Goal: Information Seeking & Learning: Find specific fact

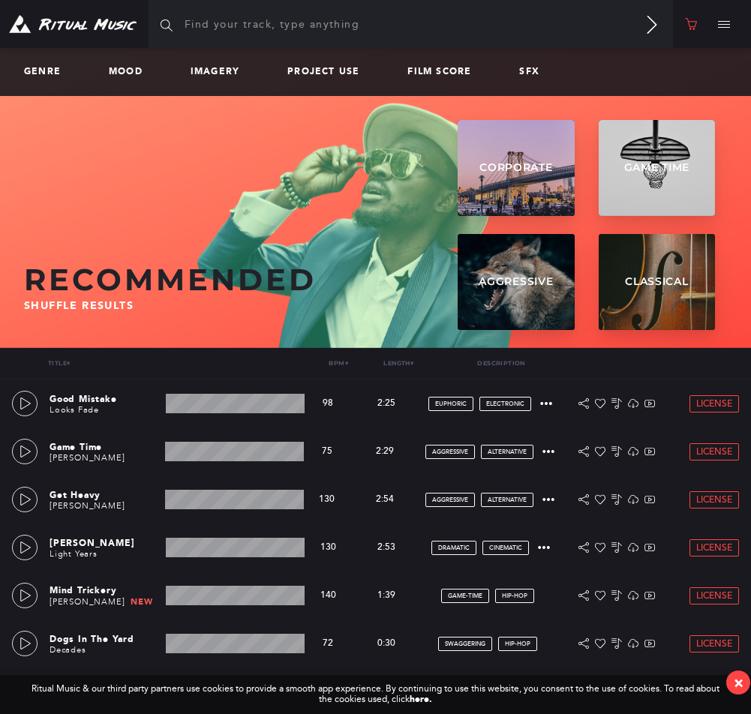
click at [699, 28] on link at bounding box center [691, 24] width 36 height 48
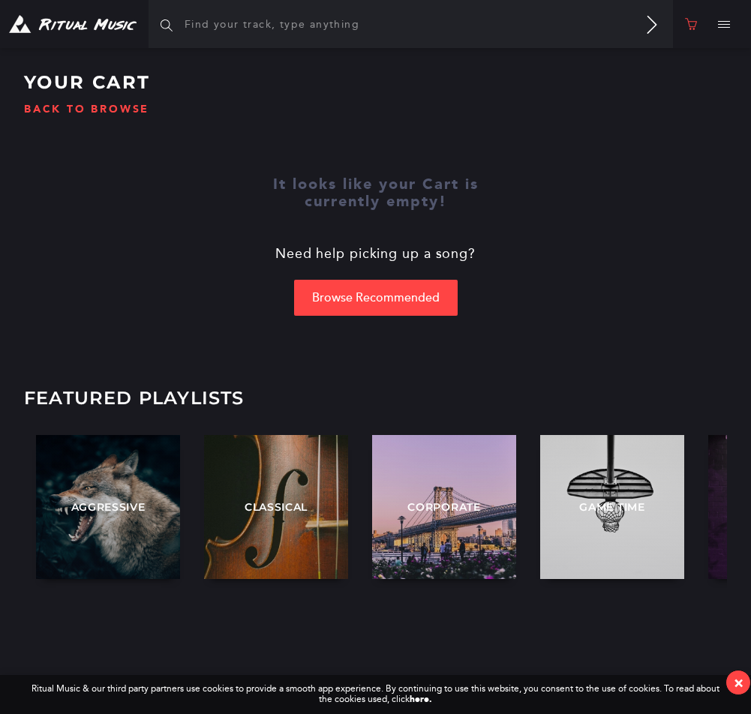
click at [729, 25] on button at bounding box center [724, 24] width 30 height 48
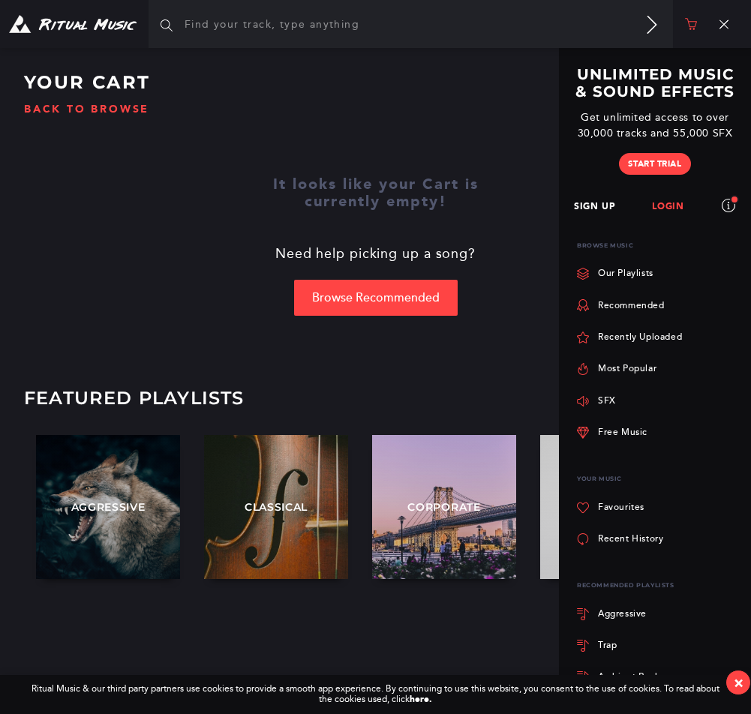
click at [670, 203] on link "Login" at bounding box center [667, 207] width 75 height 41
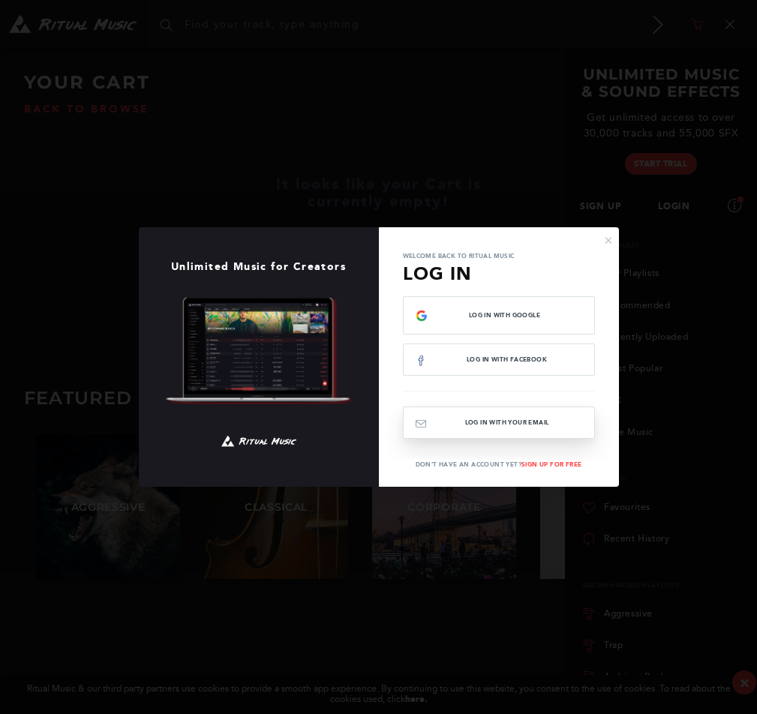
click at [530, 422] on button "Log In with your email" at bounding box center [499, 423] width 192 height 32
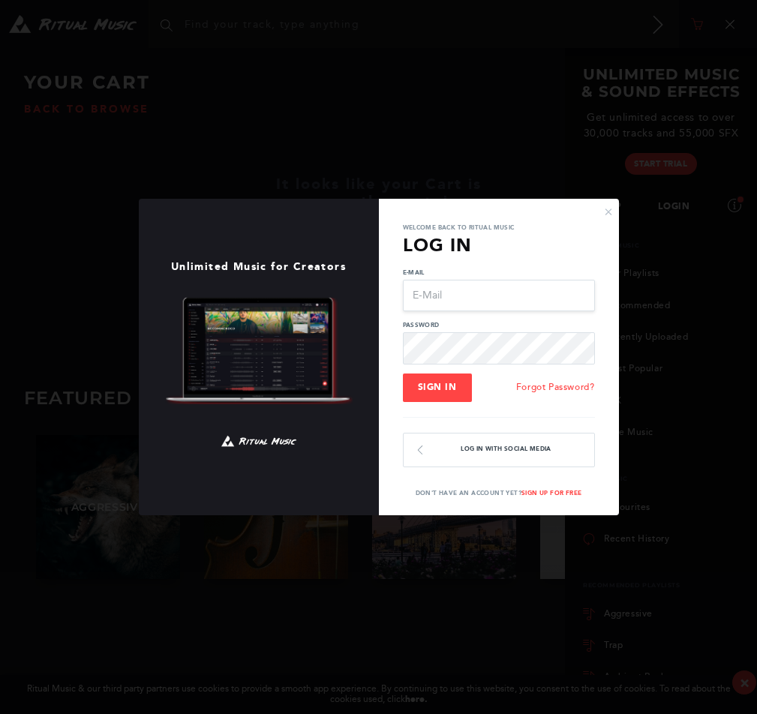
type input "[EMAIL_ADDRESS][DOMAIN_NAME]"
click at [449, 382] on span "Sign In" at bounding box center [437, 387] width 39 height 11
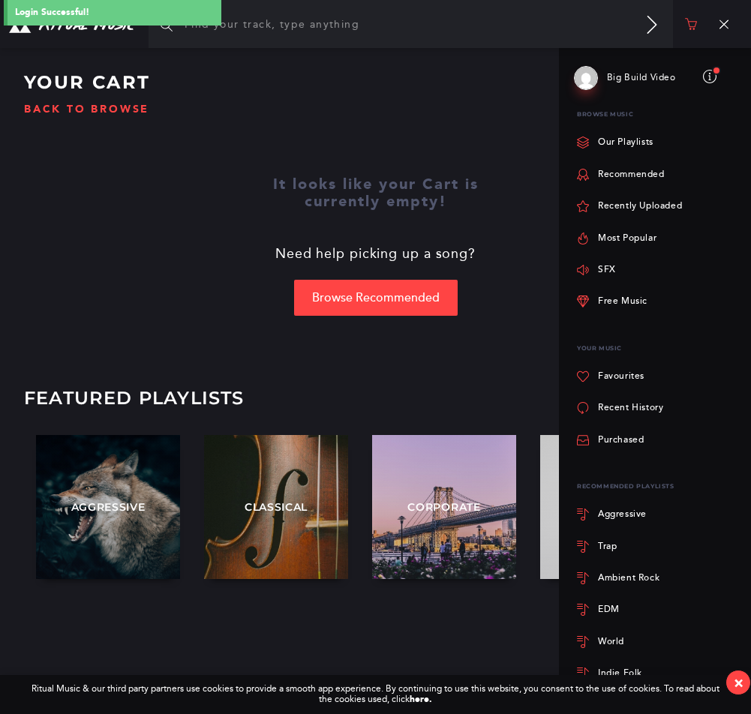
click at [184, 284] on div "It looks like your Cart is currently empty! Need help picking up a song? Browse…" at bounding box center [375, 246] width 751 height 140
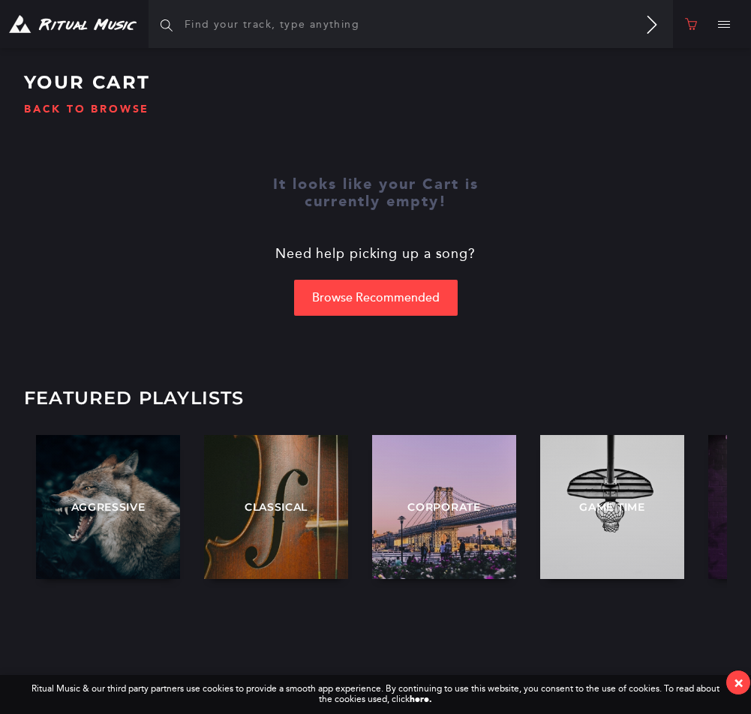
click at [725, 20] on button at bounding box center [724, 24] width 30 height 48
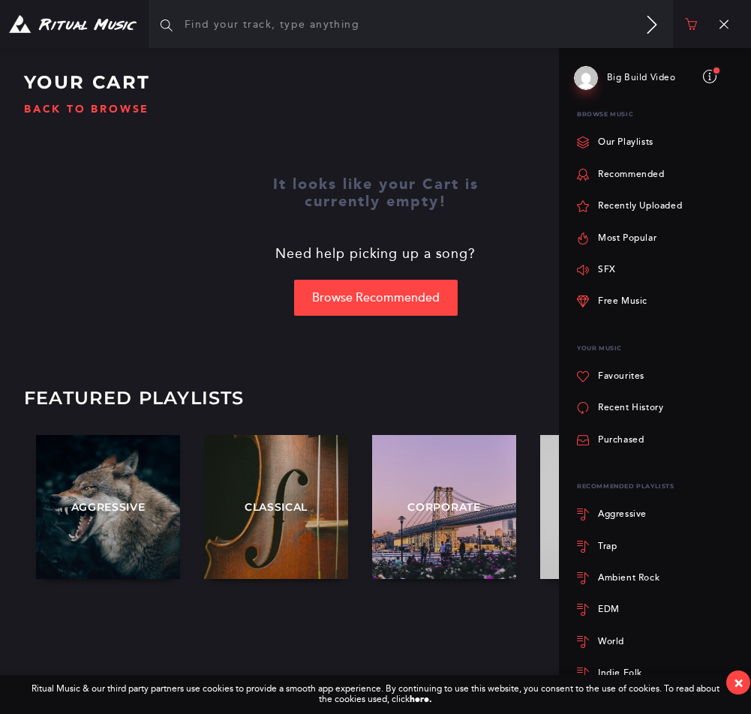
drag, startPoint x: 11, startPoint y: 160, endPoint x: 3, endPoint y: 161, distance: 7.5
click at [11, 160] on div "Your Cart Back to browse It looks like your Cart is currently empty! Need help …" at bounding box center [375, 300] width 751 height 600
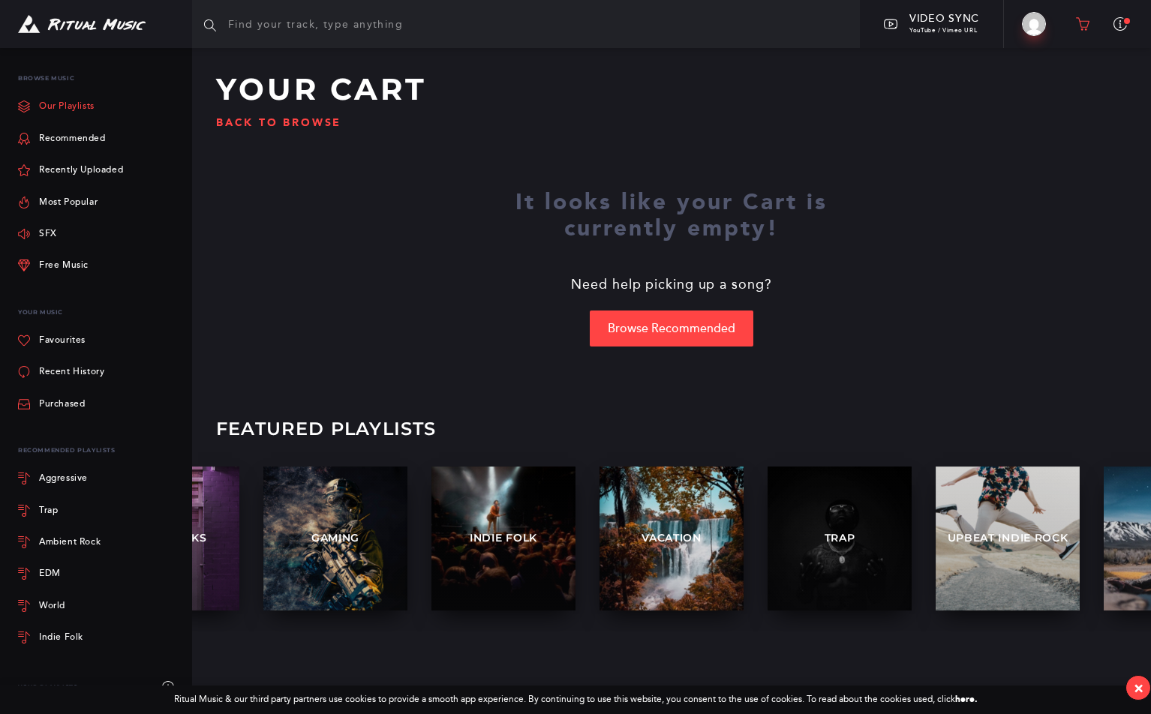
click at [74, 107] on link "Our Playlists" at bounding box center [56, 107] width 77 height 32
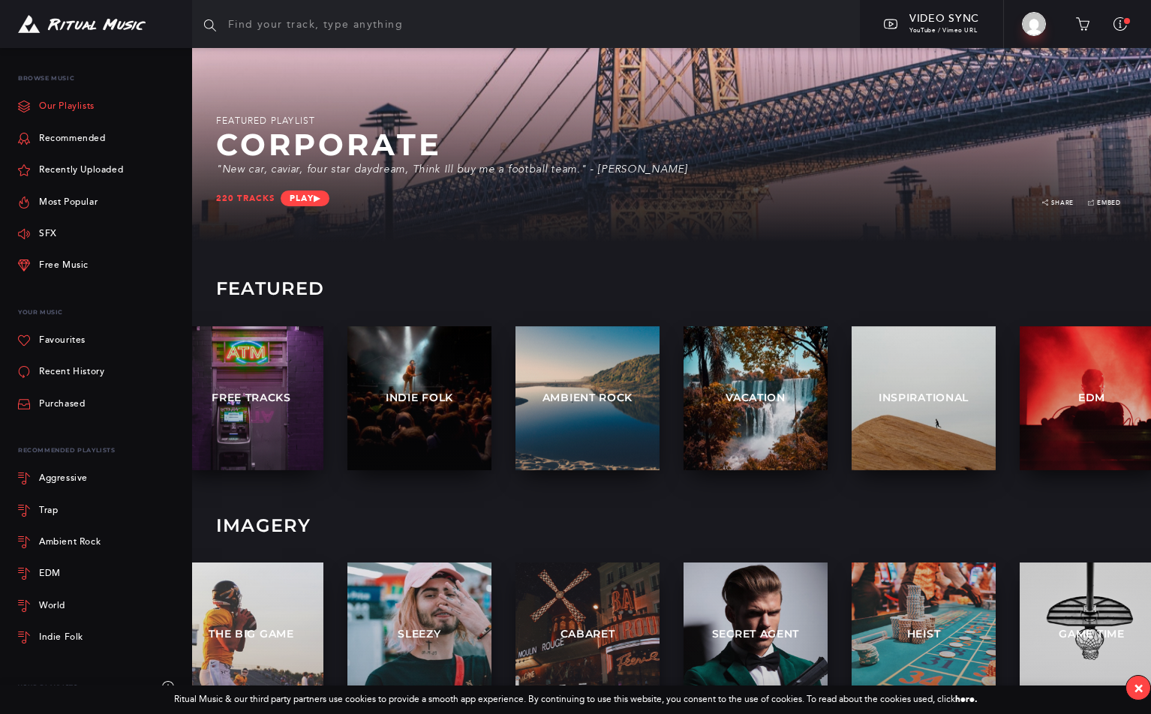
click at [60, 112] on link "Our Playlists" at bounding box center [56, 107] width 77 height 32
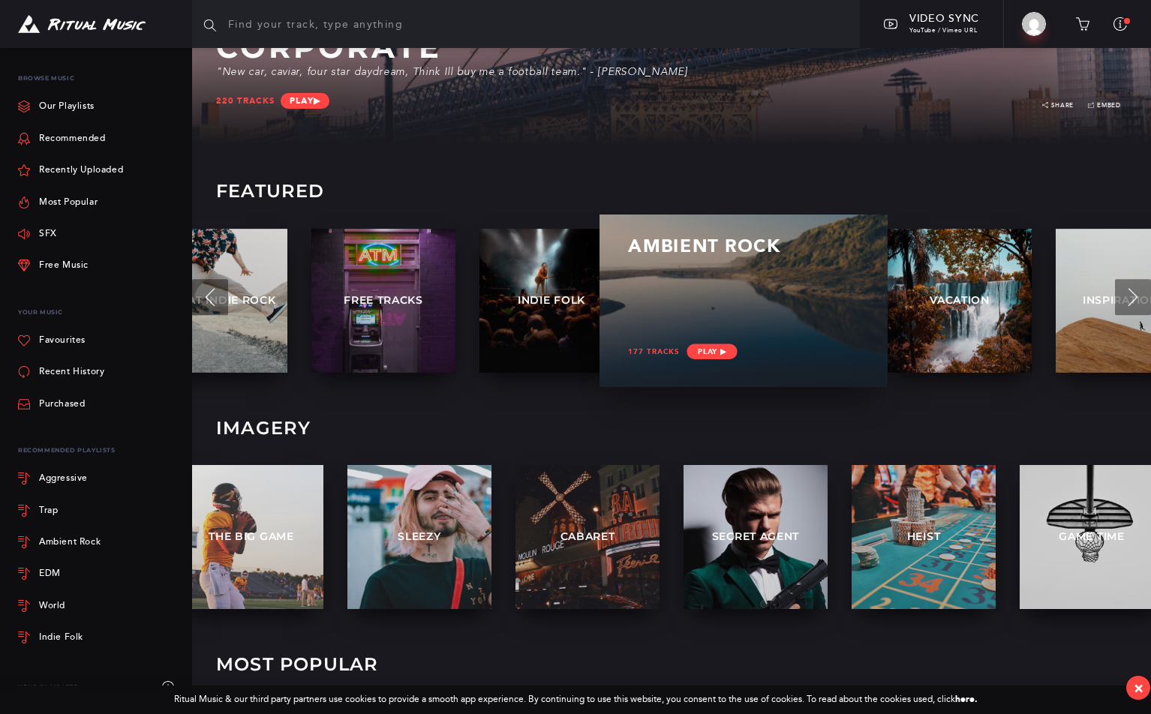
scroll to position [203, 0]
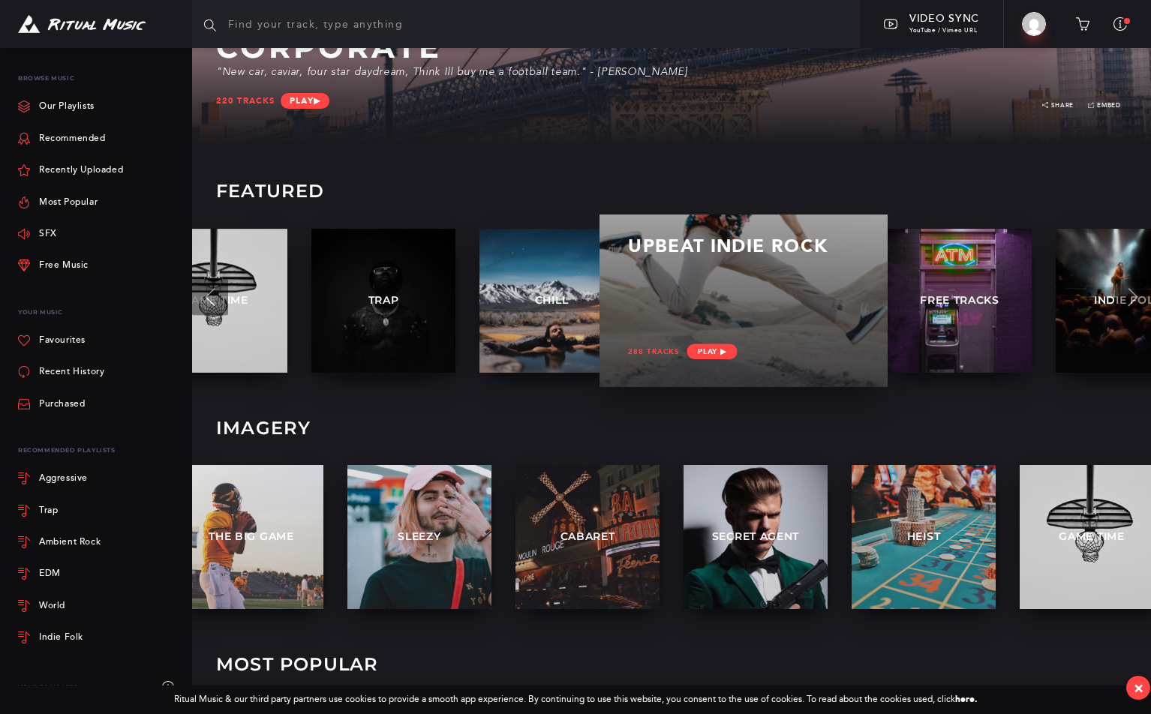
click at [714, 298] on div at bounding box center [743, 301] width 230 height 44
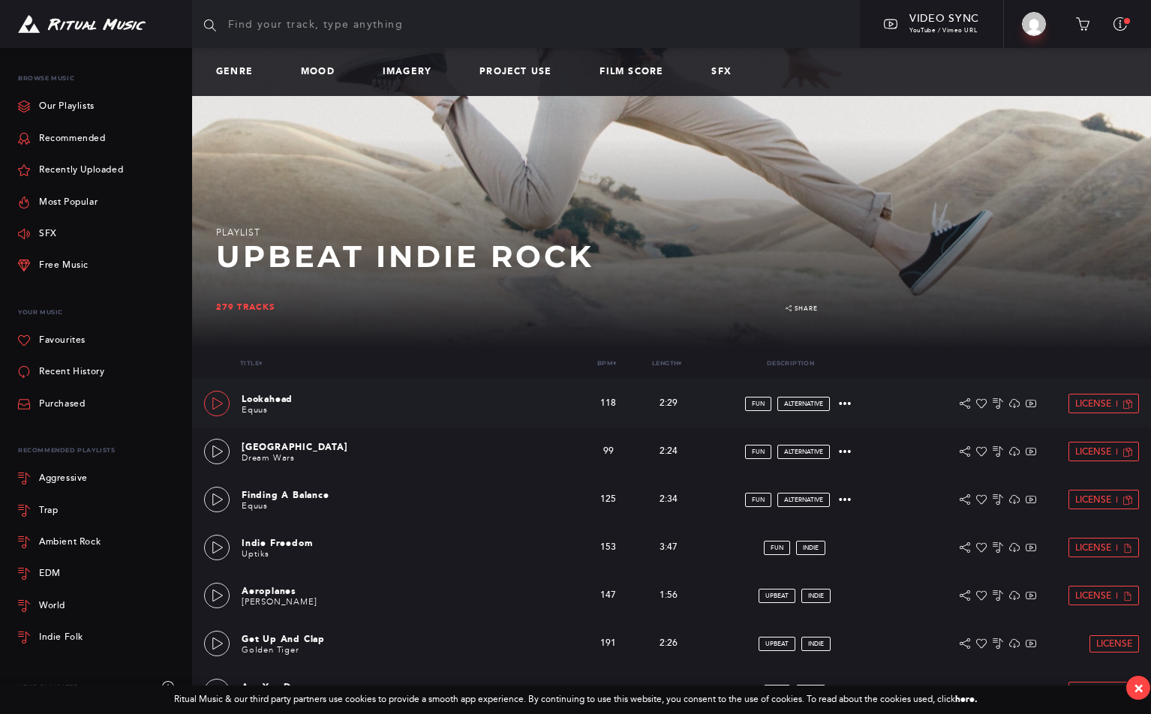
click at [218, 403] on icon at bounding box center [218, 404] width 12 height 12
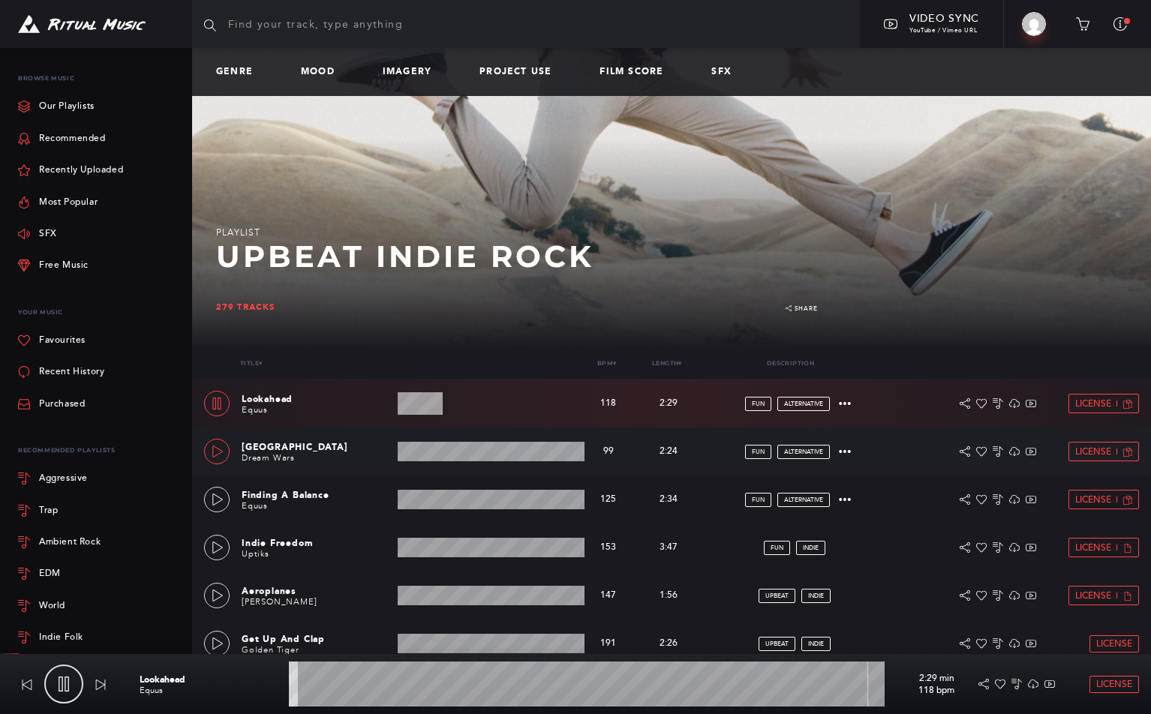
click at [218, 453] on icon at bounding box center [218, 452] width 12 height 12
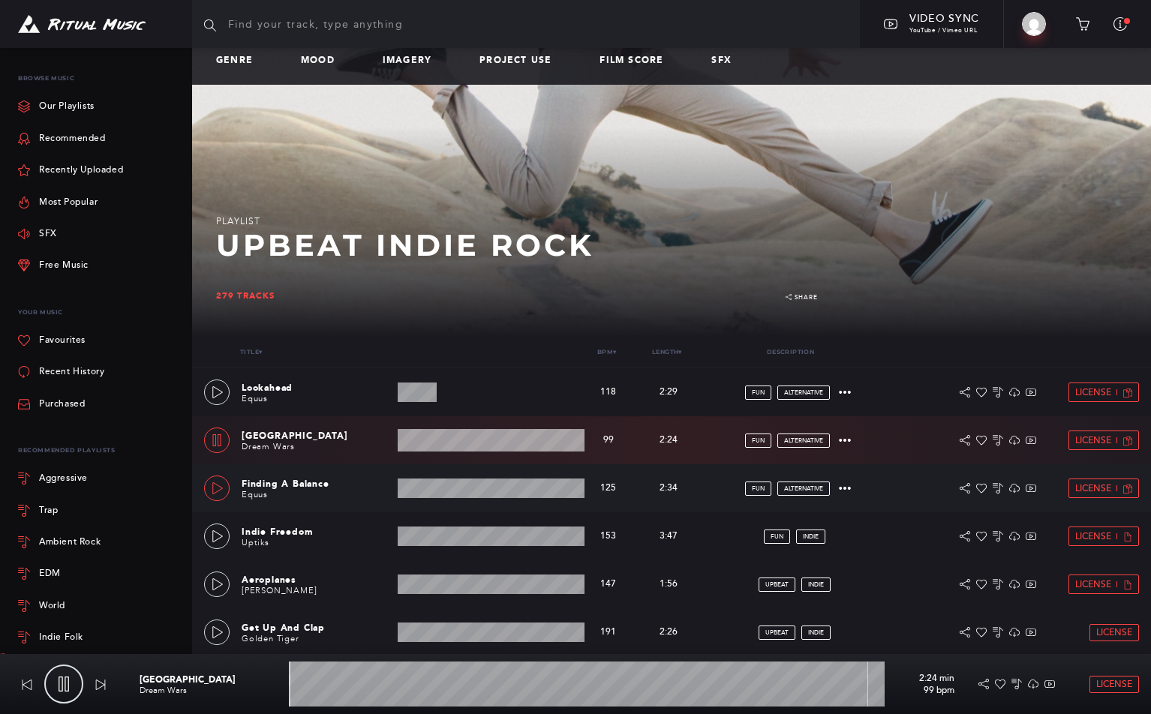
scroll to position [16, 0]
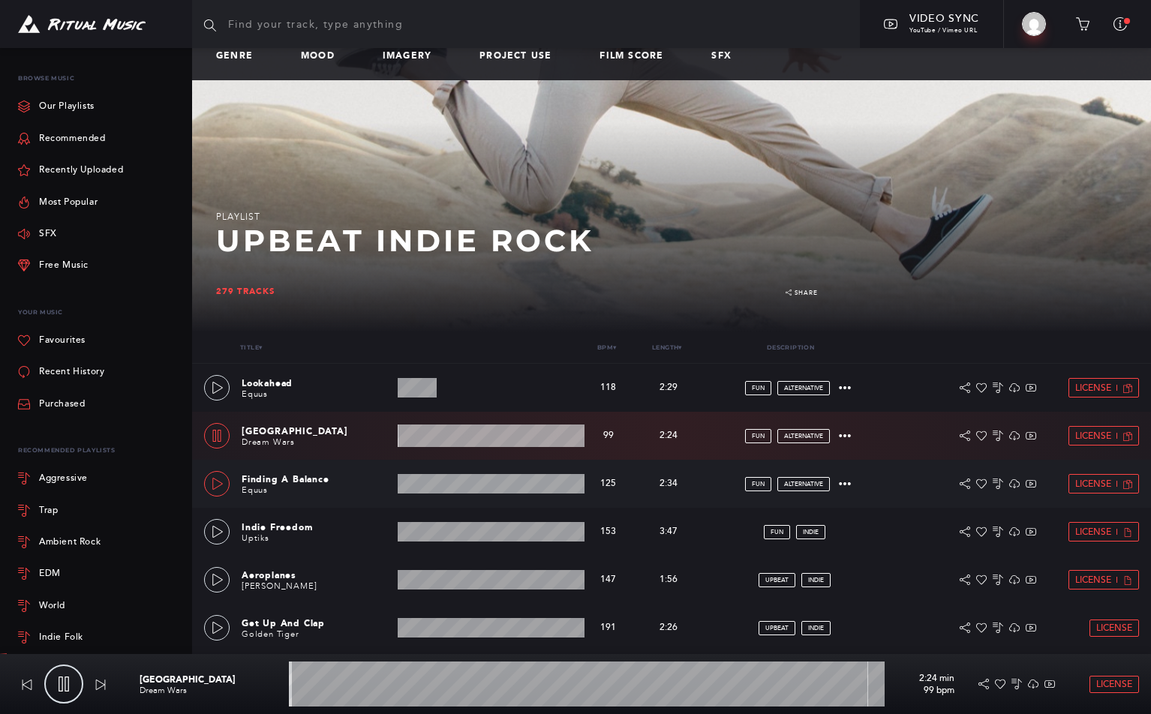
click at [211, 485] on div at bounding box center [217, 484] width 13 height 11
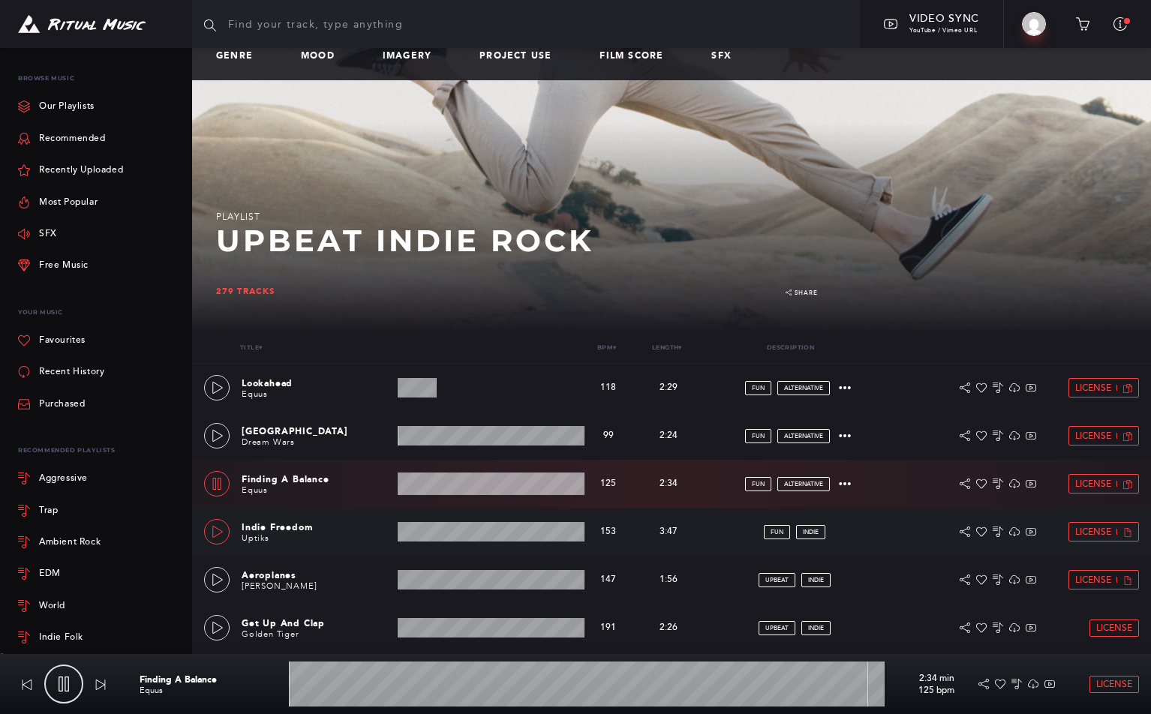
click at [214, 533] on icon at bounding box center [218, 532] width 12 height 12
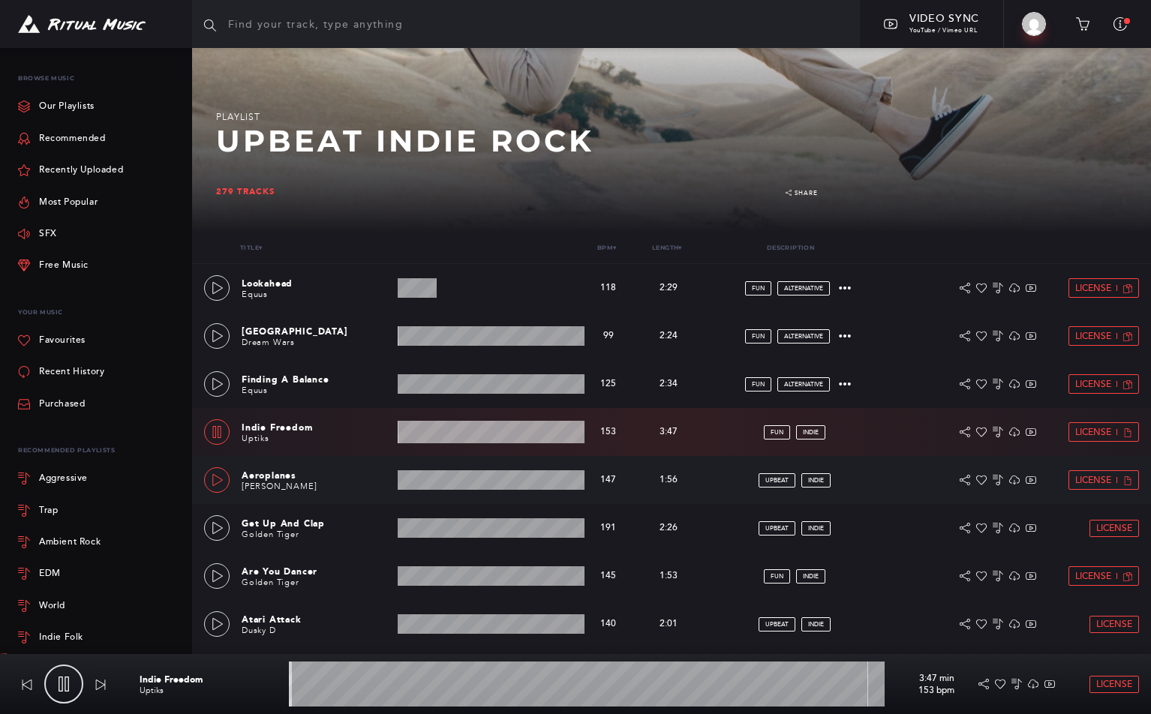
scroll to position [123, 0]
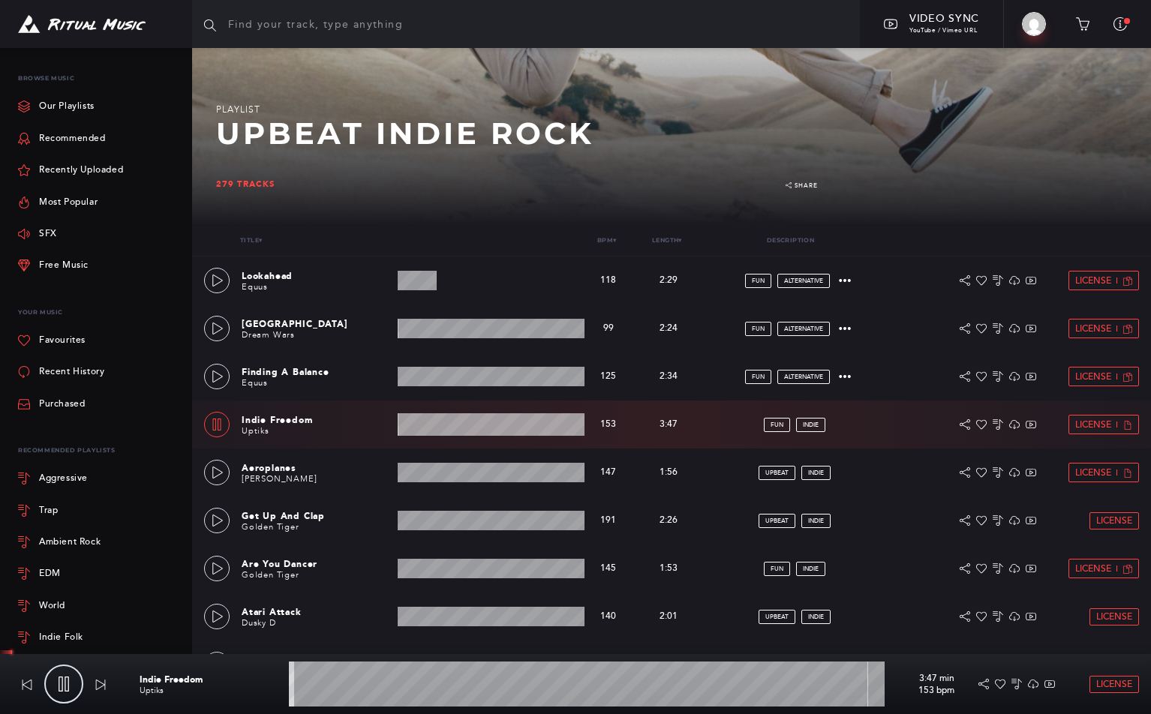
click at [354, 689] on wave at bounding box center [587, 684] width 596 height 45
click at [221, 475] on icon at bounding box center [218, 473] width 12 height 12
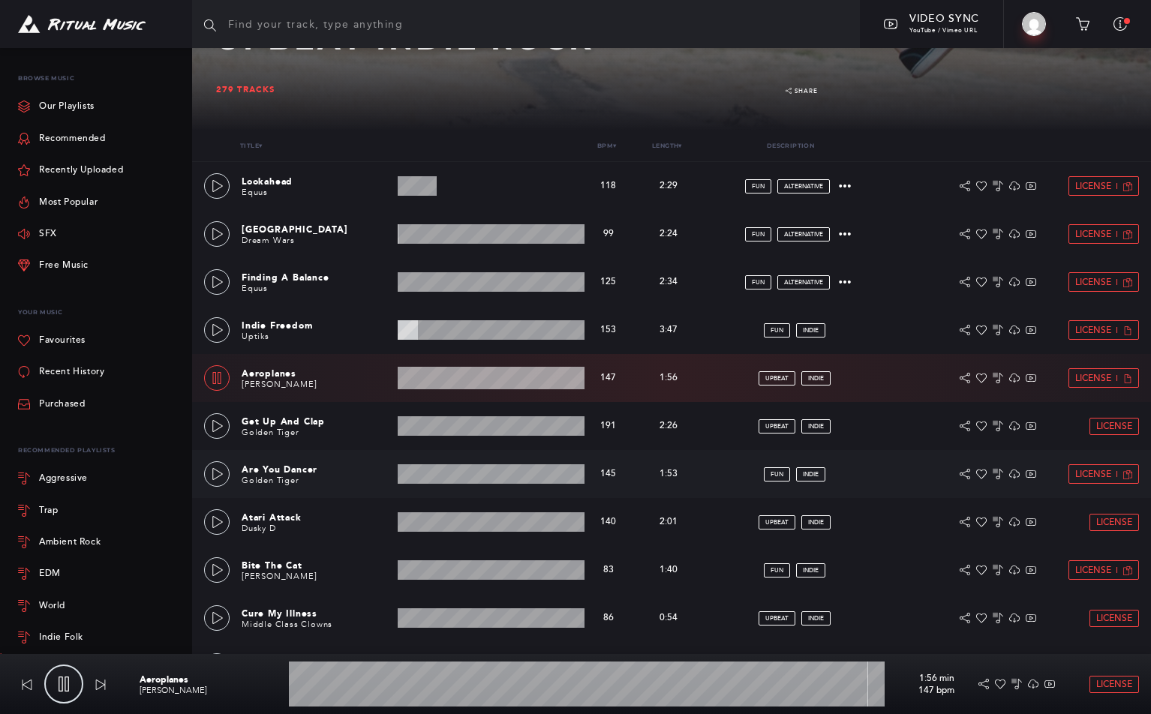
scroll to position [218, 0]
click at [215, 473] on icon at bounding box center [218, 474] width 12 height 12
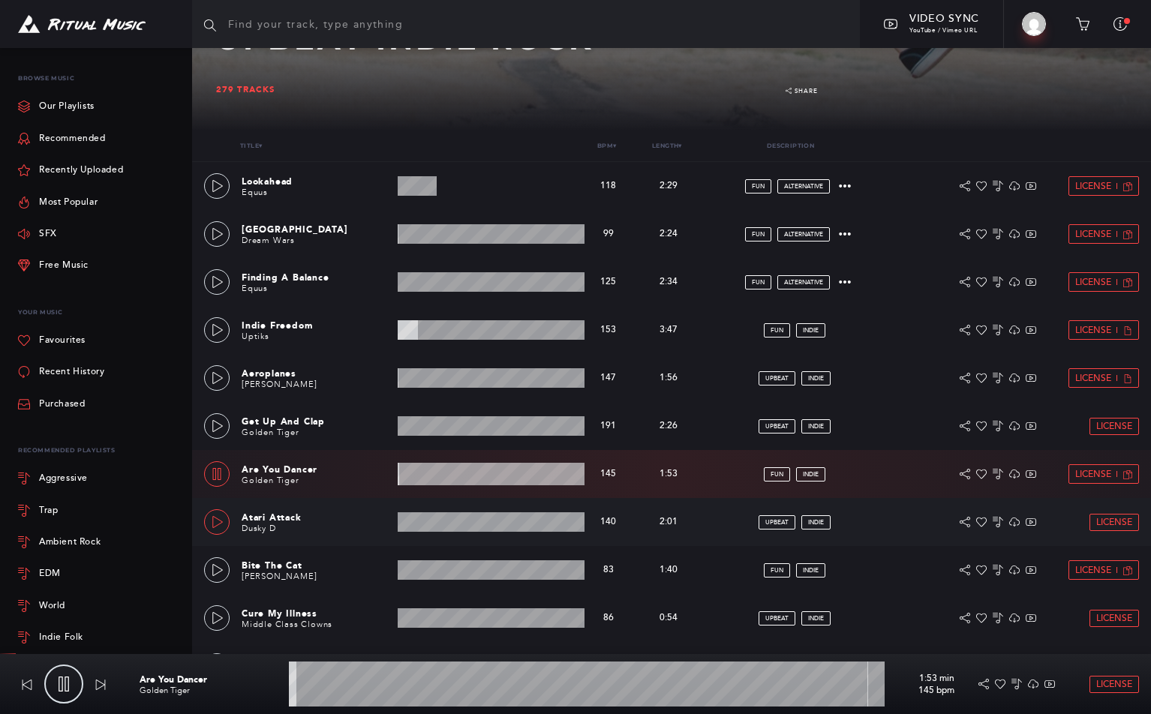
click at [216, 524] on icon at bounding box center [218, 522] width 12 height 12
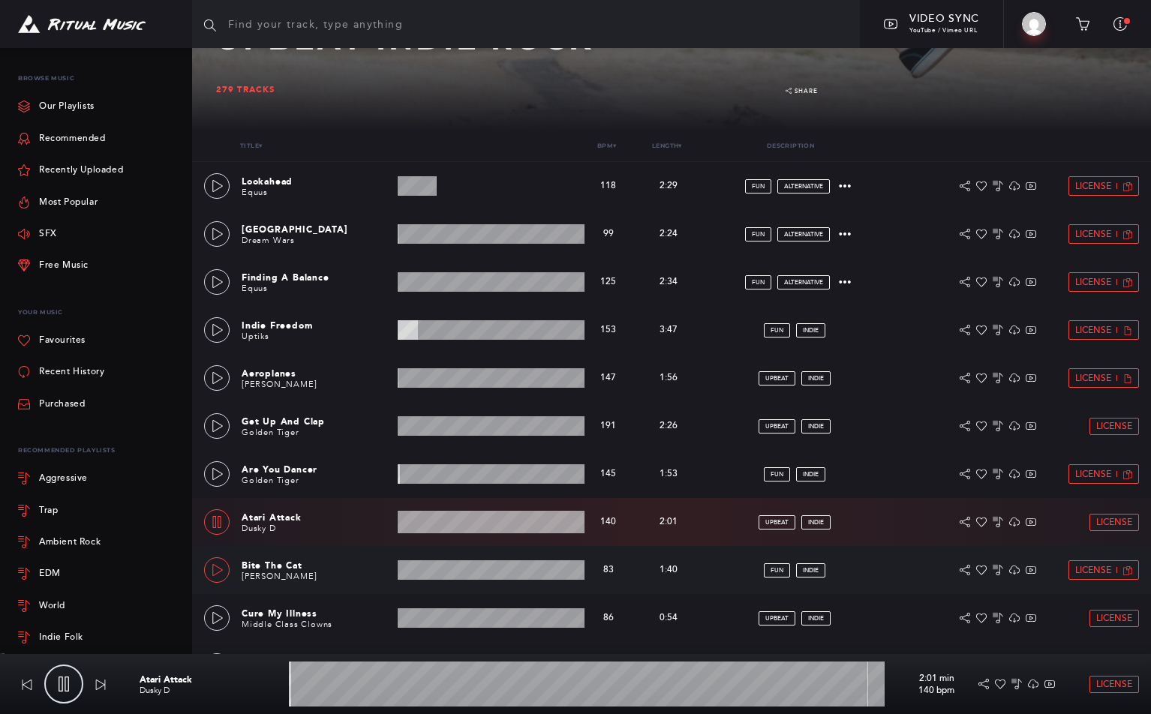
click at [215, 569] on icon at bounding box center [218, 570] width 12 height 12
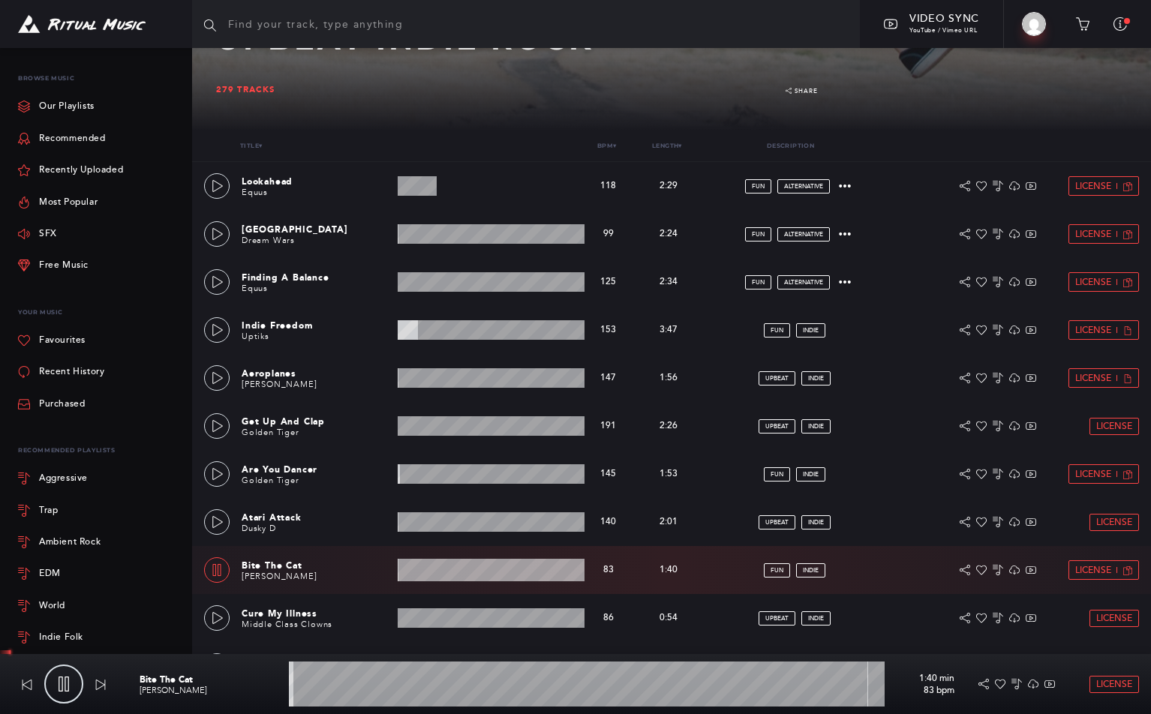
click at [383, 688] on wave at bounding box center [587, 684] width 596 height 45
click at [421, 693] on wave at bounding box center [587, 684] width 596 height 45
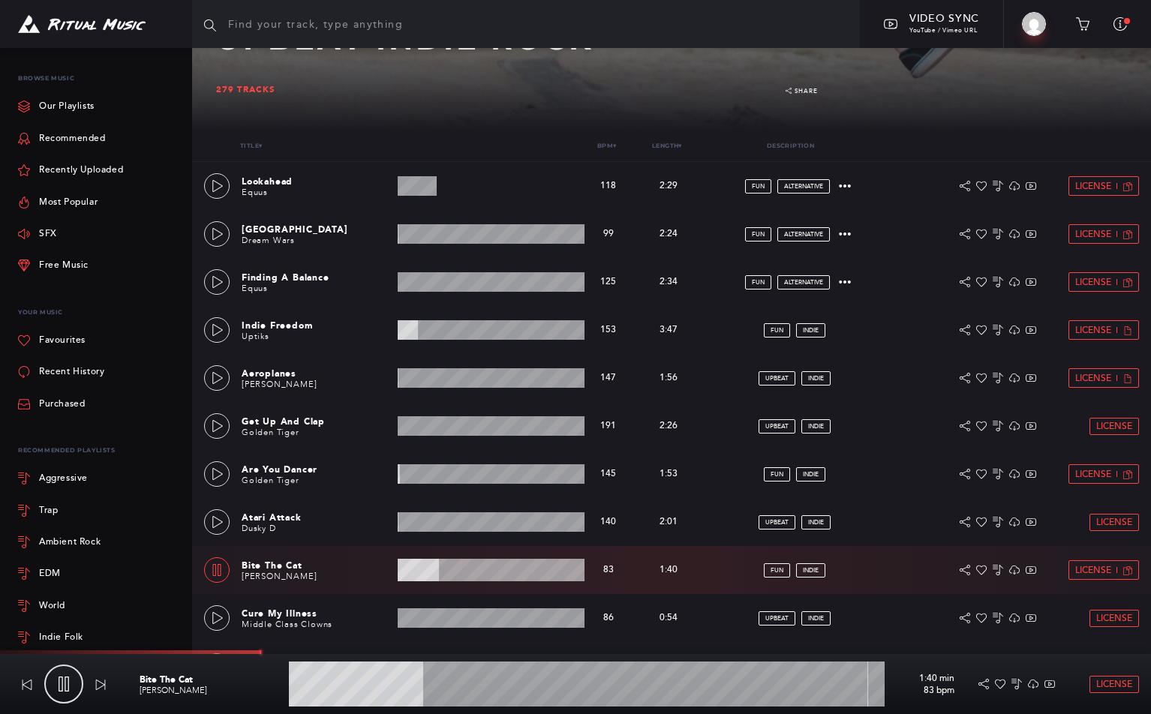
click at [335, 684] on wave at bounding box center [587, 684] width 596 height 45
click at [368, 688] on wave at bounding box center [587, 684] width 596 height 45
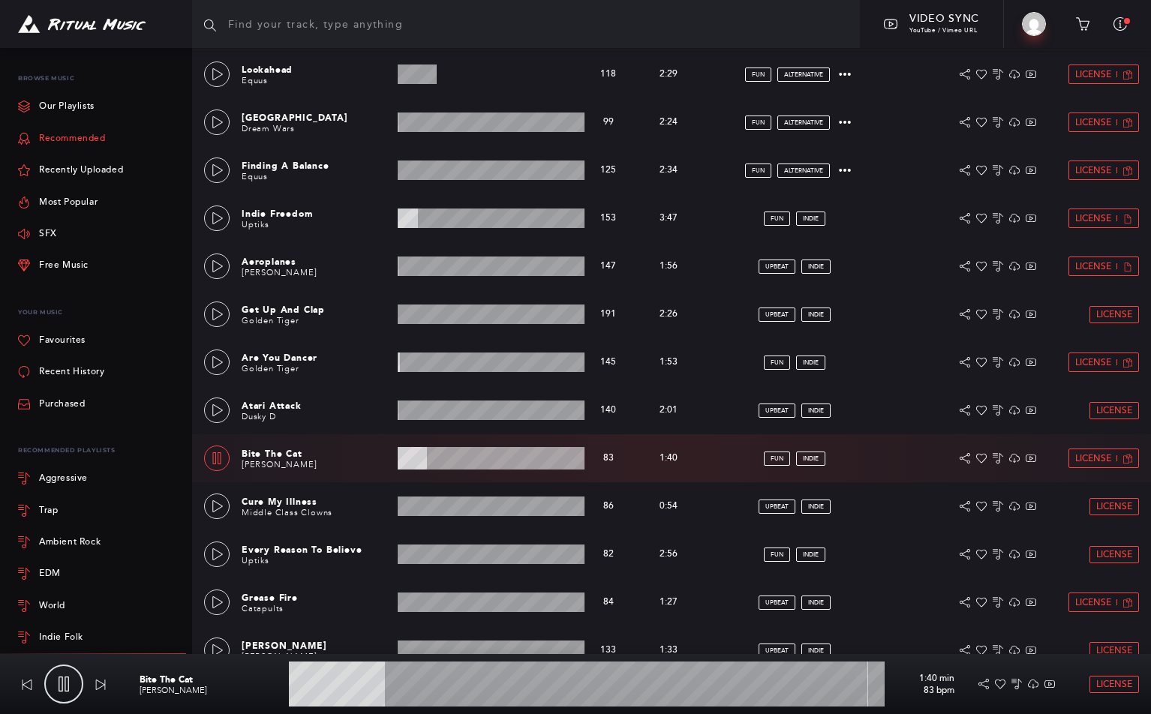
scroll to position [0, 0]
click at [70, 104] on link "Our Playlists" at bounding box center [56, 107] width 77 height 32
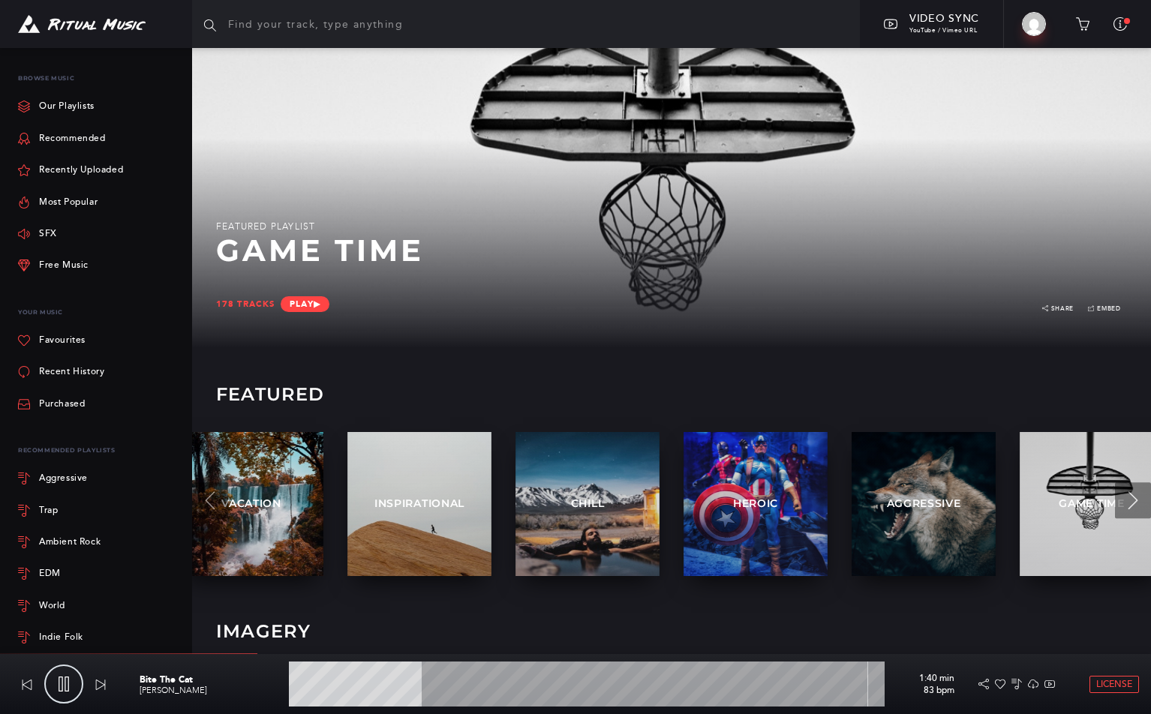
drag, startPoint x: 65, startPoint y: 683, endPoint x: 288, endPoint y: 588, distance: 242.8
click at [65, 683] on icon at bounding box center [63, 684] width 15 height 15
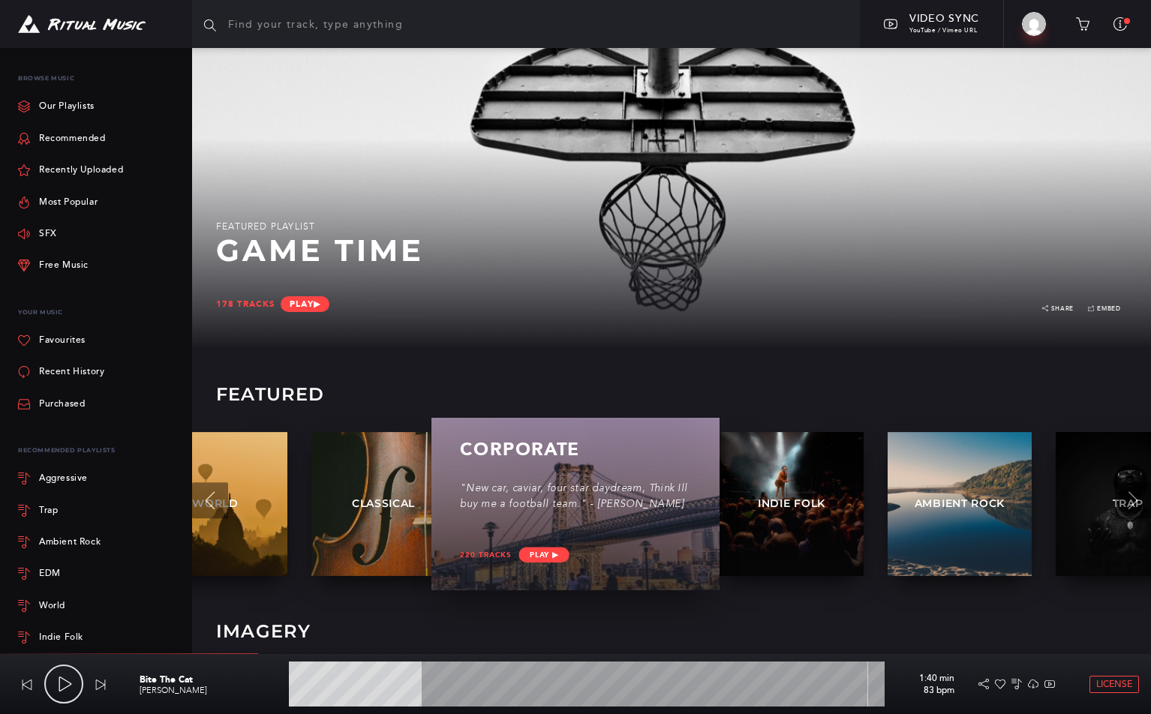
click at [537, 514] on div ""New car, caviar, four star daydream, Think Ill buy me a football team." - [PER…" at bounding box center [575, 504] width 230 height 44
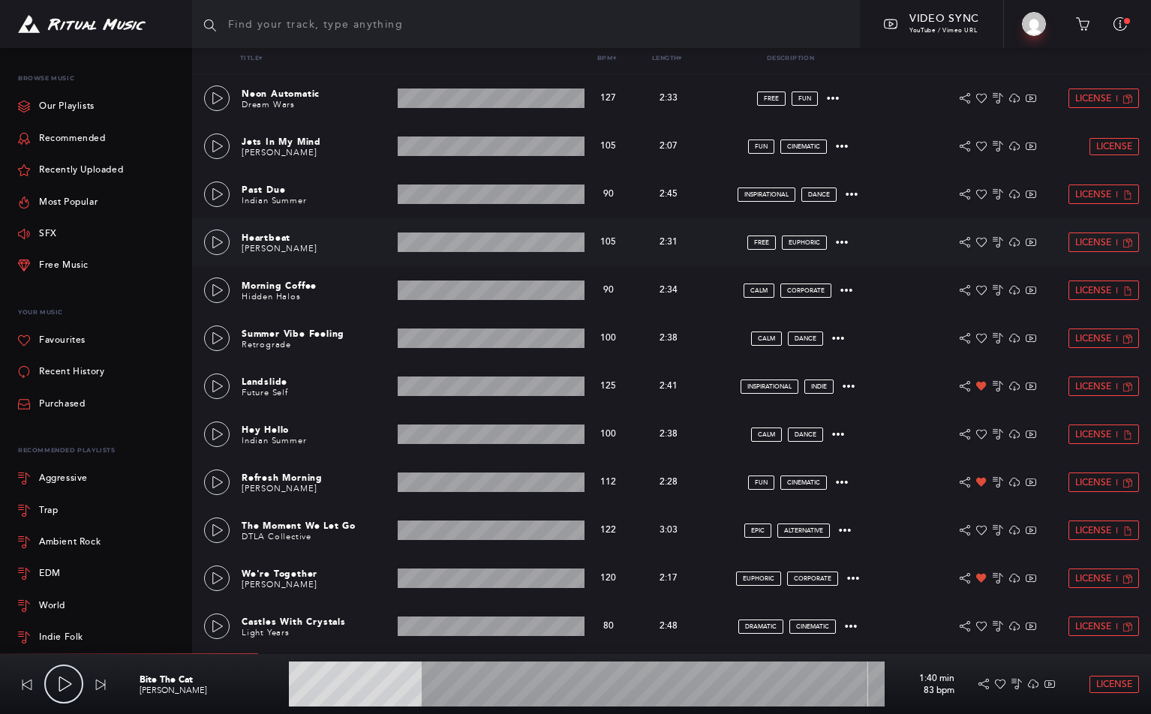
scroll to position [305, 0]
click at [217, 245] on icon at bounding box center [218, 243] width 12 height 12
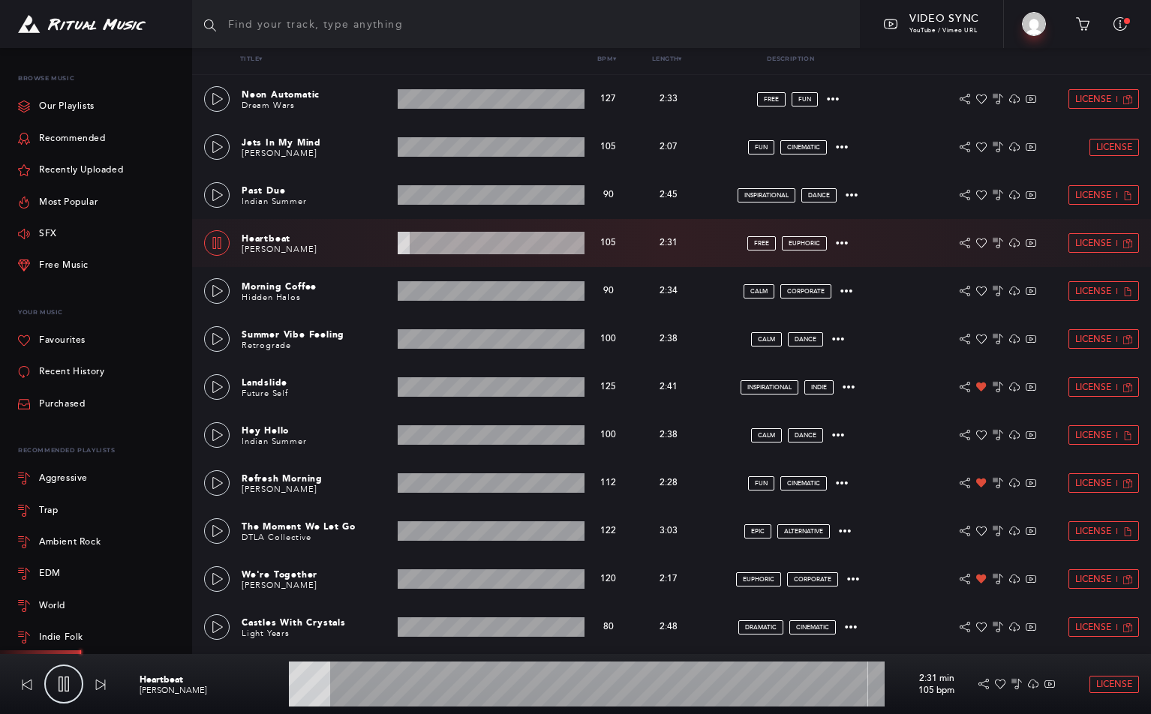
click at [67, 687] on icon at bounding box center [63, 684] width 15 height 15
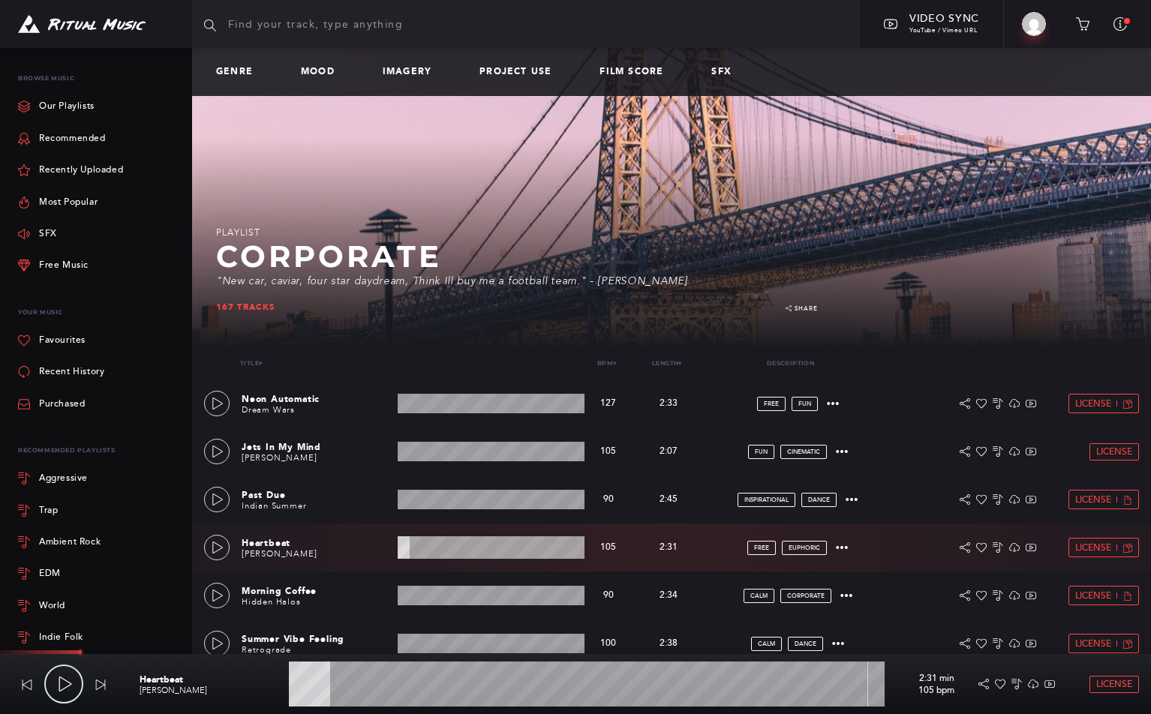
scroll to position [0, 0]
click at [750, 26] on icon at bounding box center [1083, 24] width 14 height 14
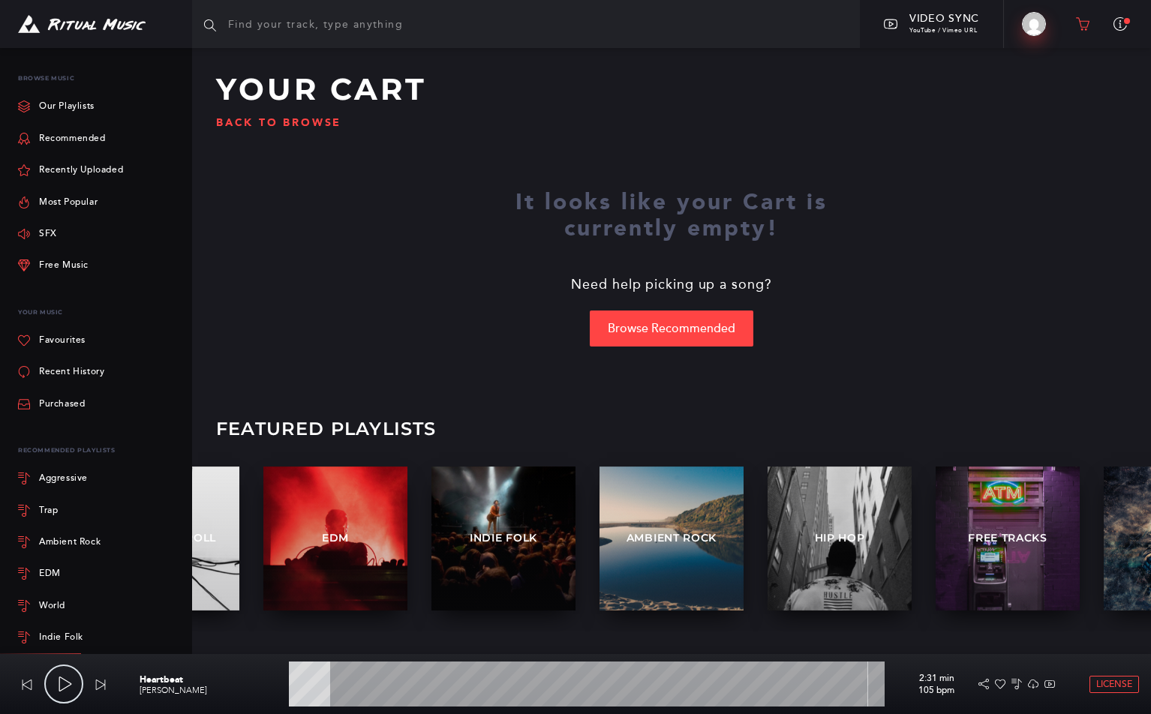
click at [750, 23] on img at bounding box center [1034, 24] width 24 height 24
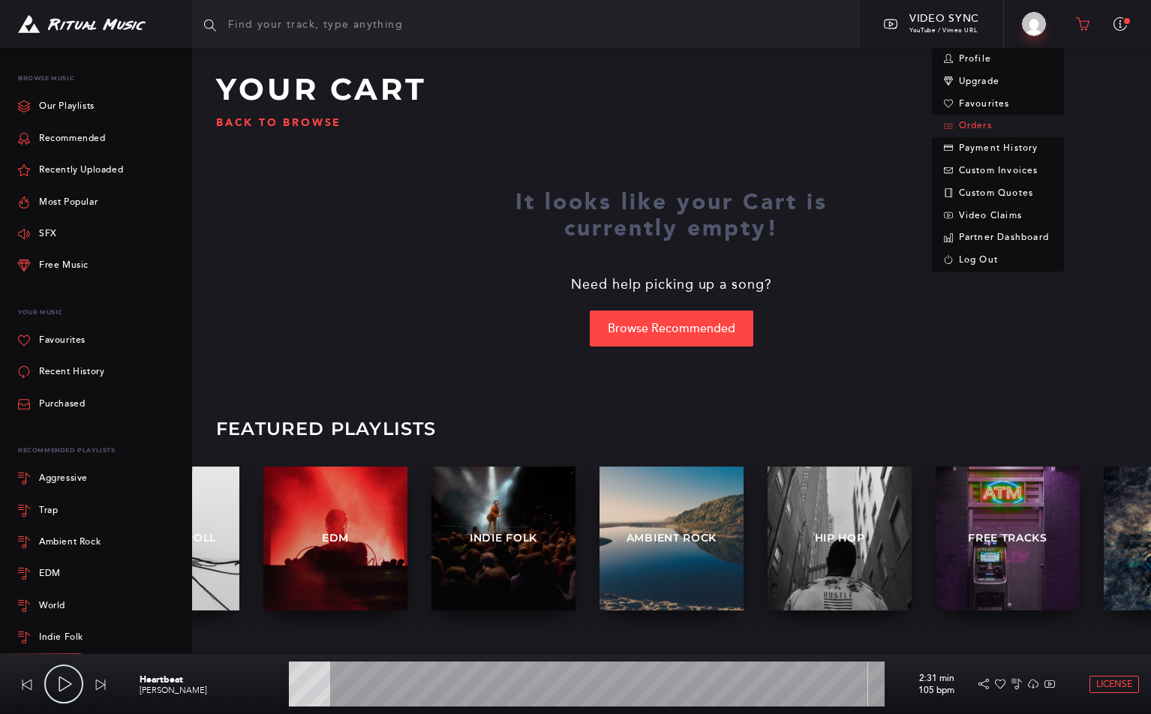
click at [750, 121] on link "Orders" at bounding box center [998, 126] width 132 height 23
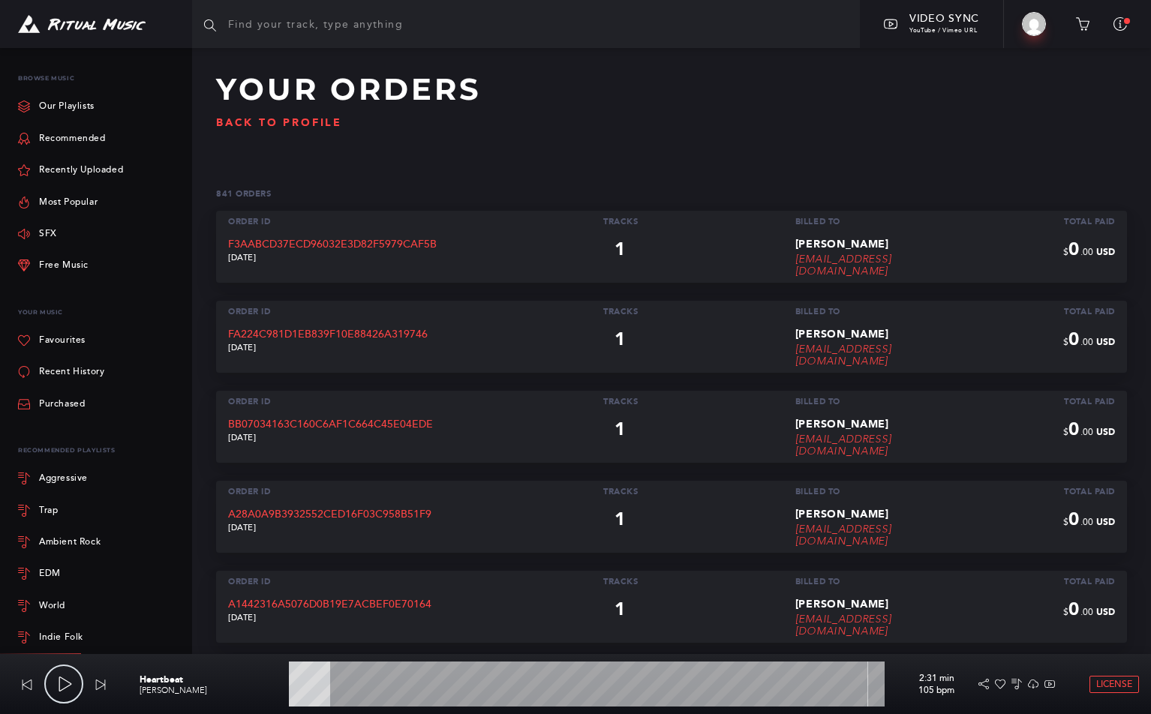
scroll to position [17, 0]
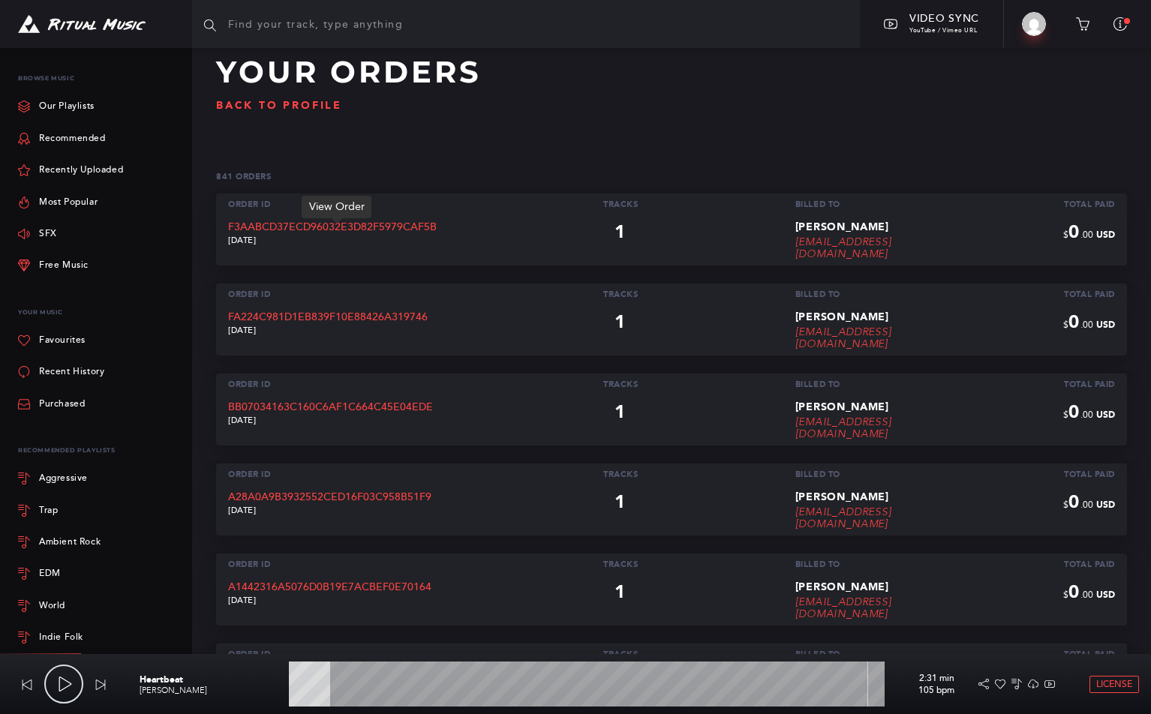
click at [263, 229] on p "f3aabcd37ecd96032e3d82f5979caf5b" at bounding box center [337, 227] width 218 height 12
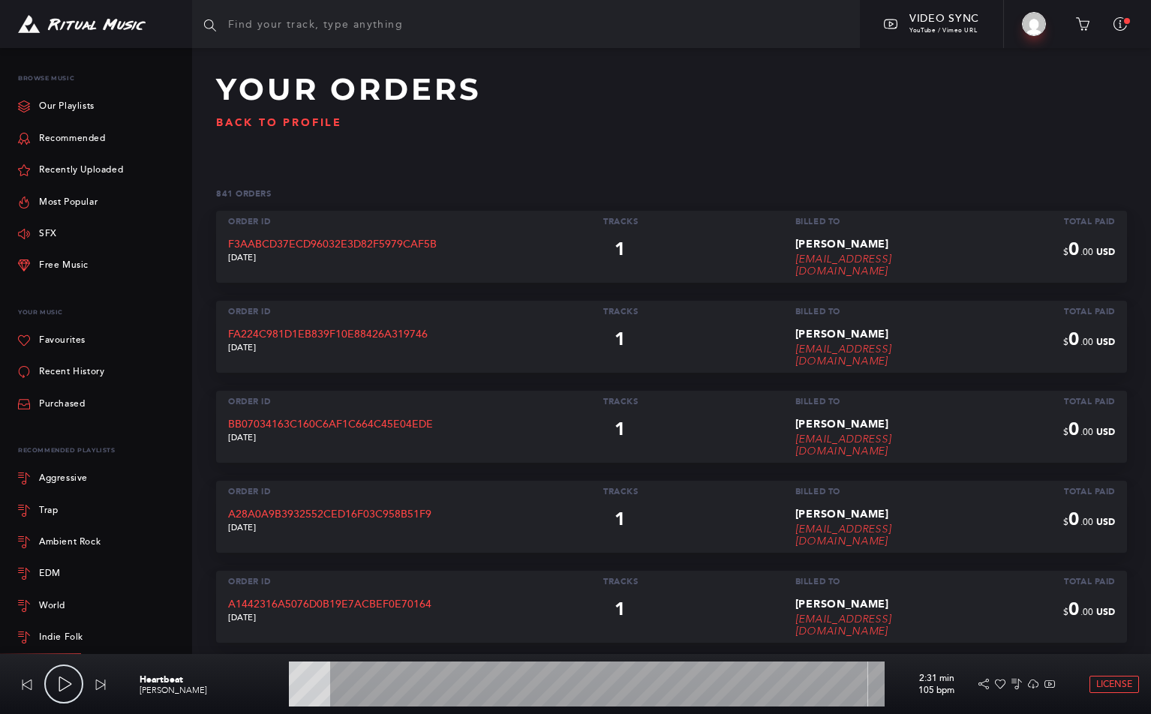
scroll to position [104, 0]
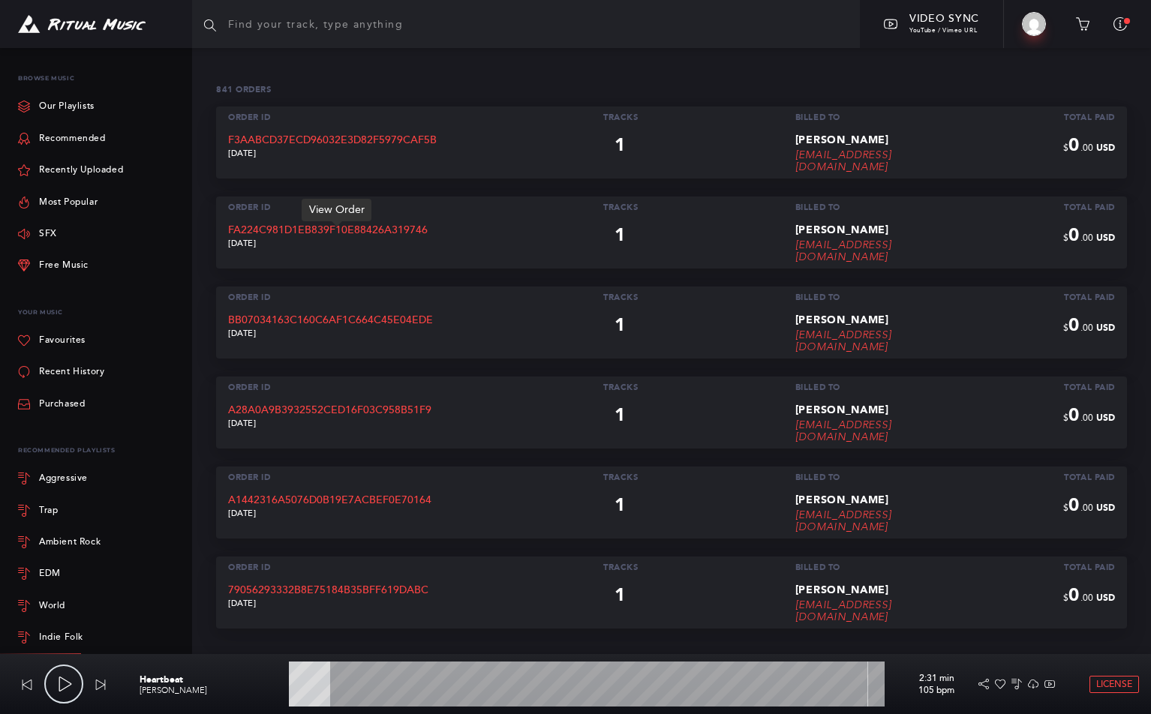
click at [260, 236] on p "fa224c981d1eb839f10e88426a319746" at bounding box center [337, 230] width 218 height 12
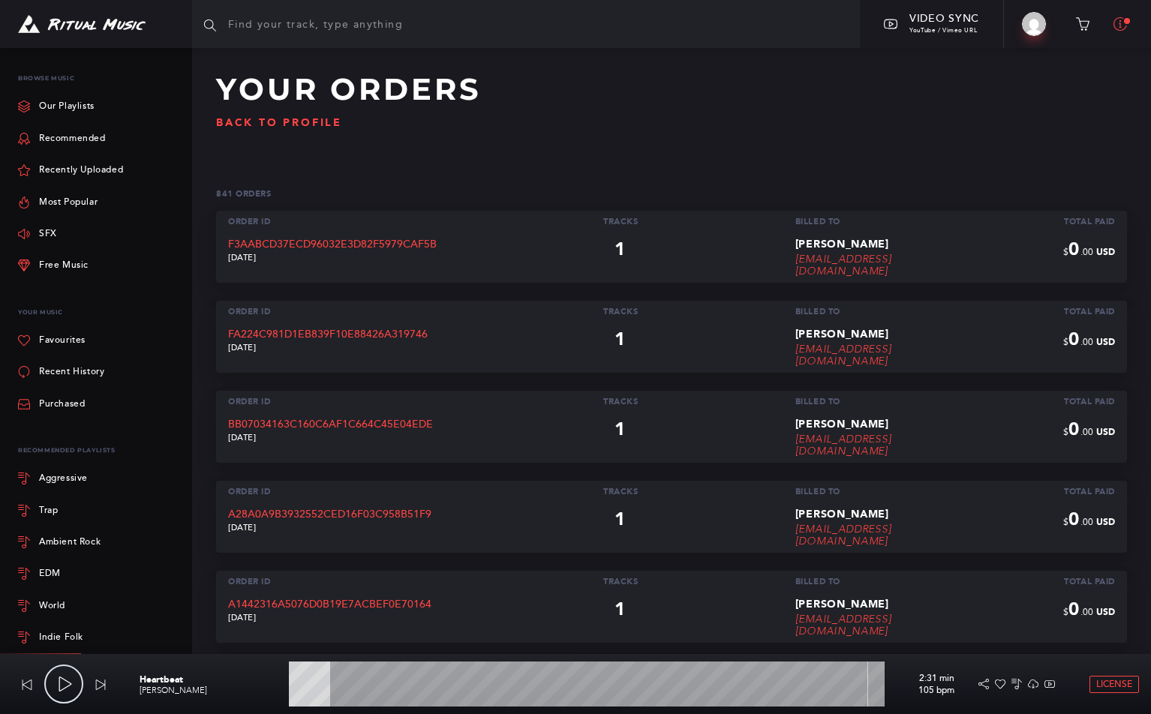
click at [750, 30] on button at bounding box center [1120, 25] width 38 height 34
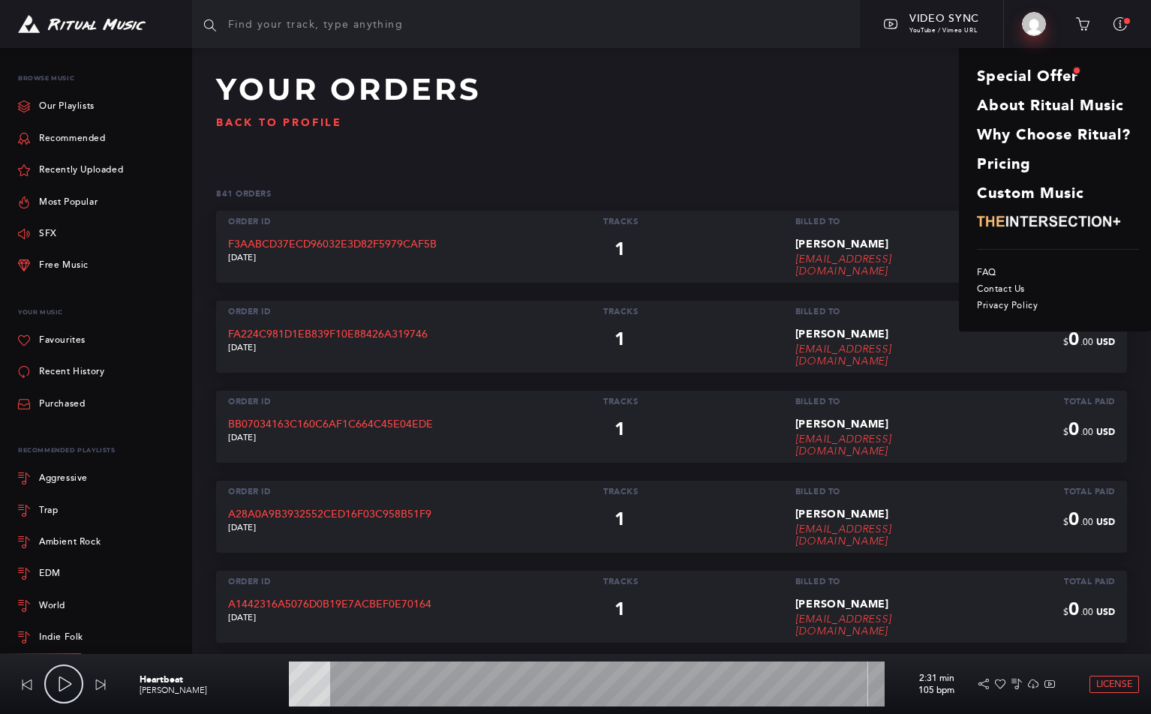
click at [750, 26] on img at bounding box center [1034, 24] width 24 height 24
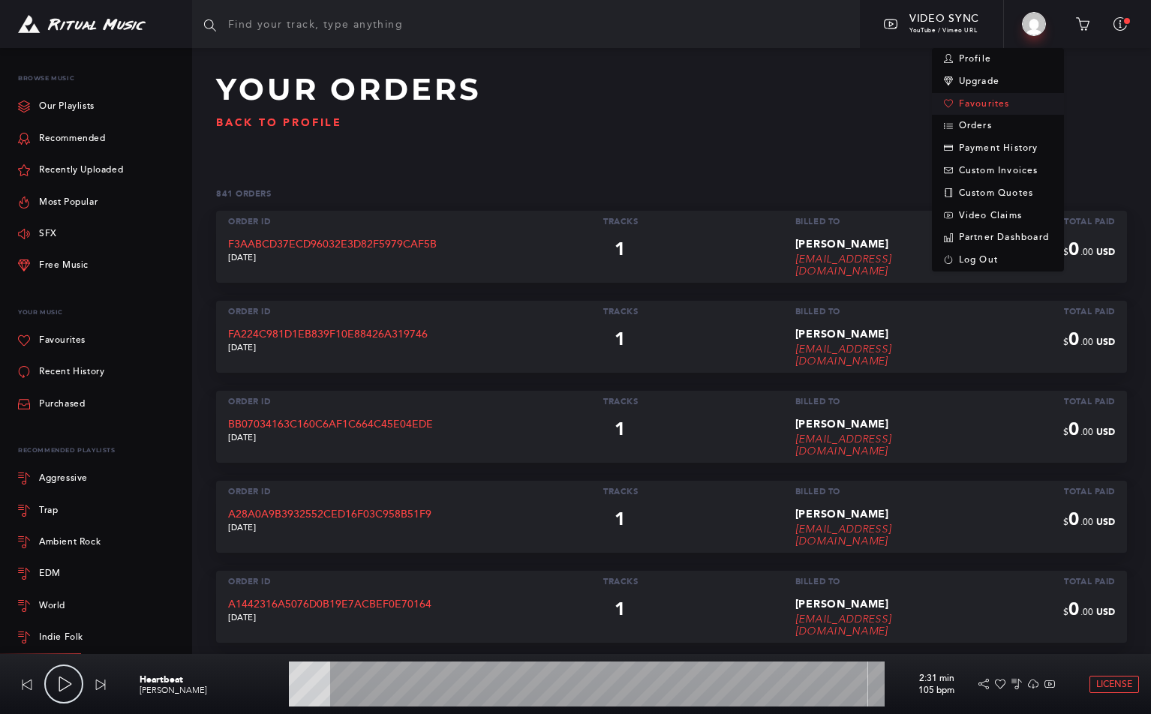
click at [750, 107] on link "Favourites" at bounding box center [998, 104] width 132 height 23
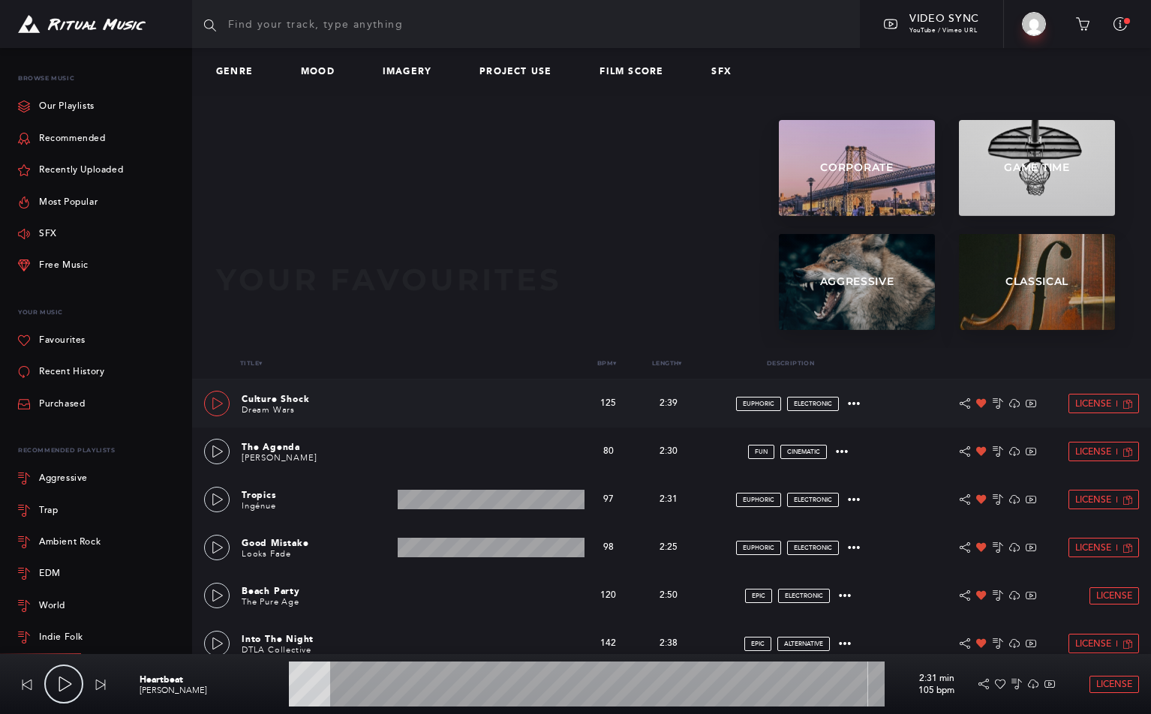
click at [214, 404] on icon at bounding box center [218, 404] width 12 height 12
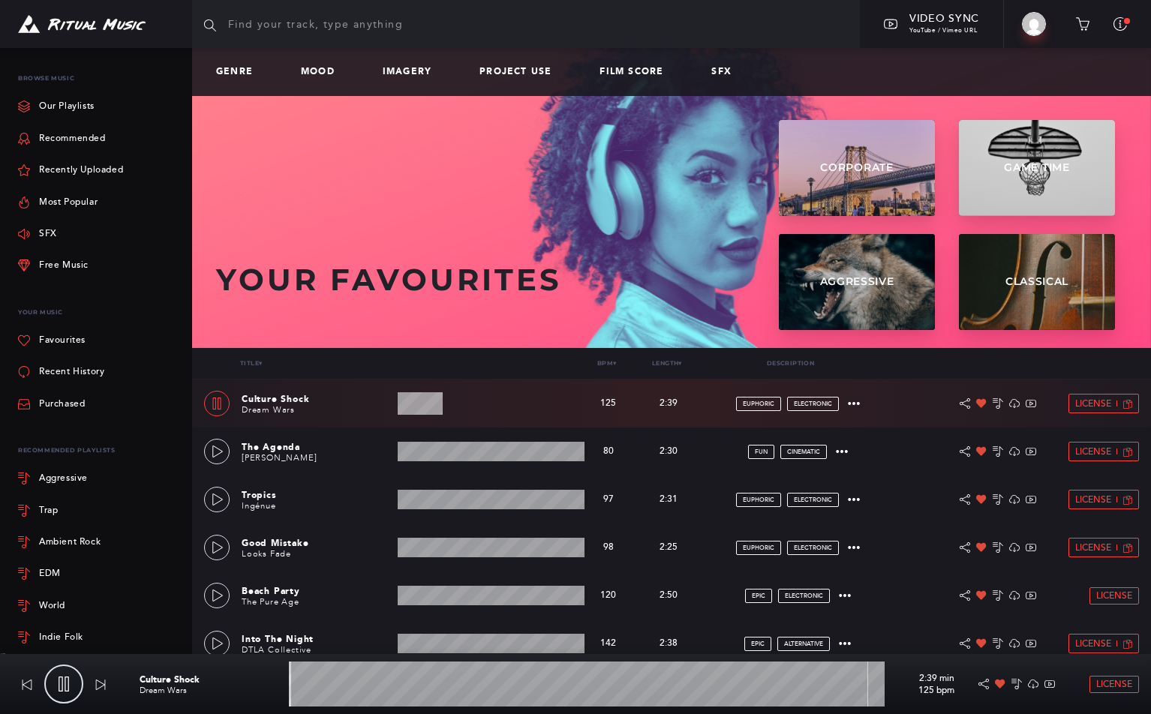
click at [216, 410] on link at bounding box center [217, 404] width 26 height 26
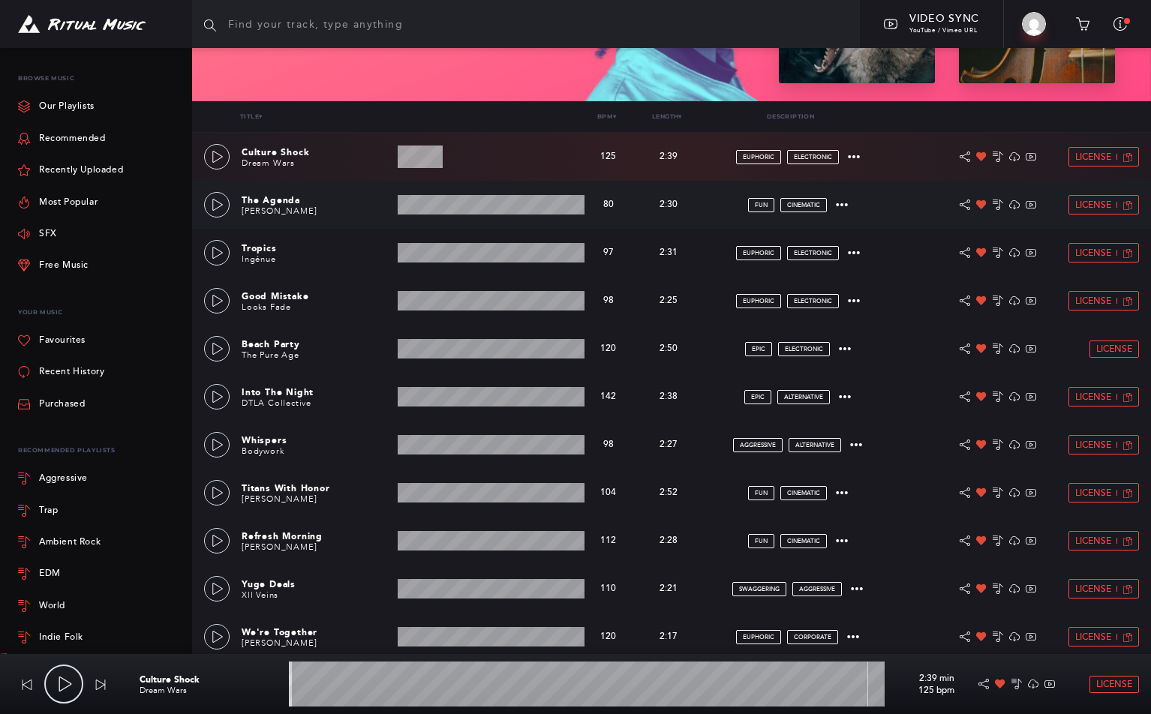
scroll to position [245, 0]
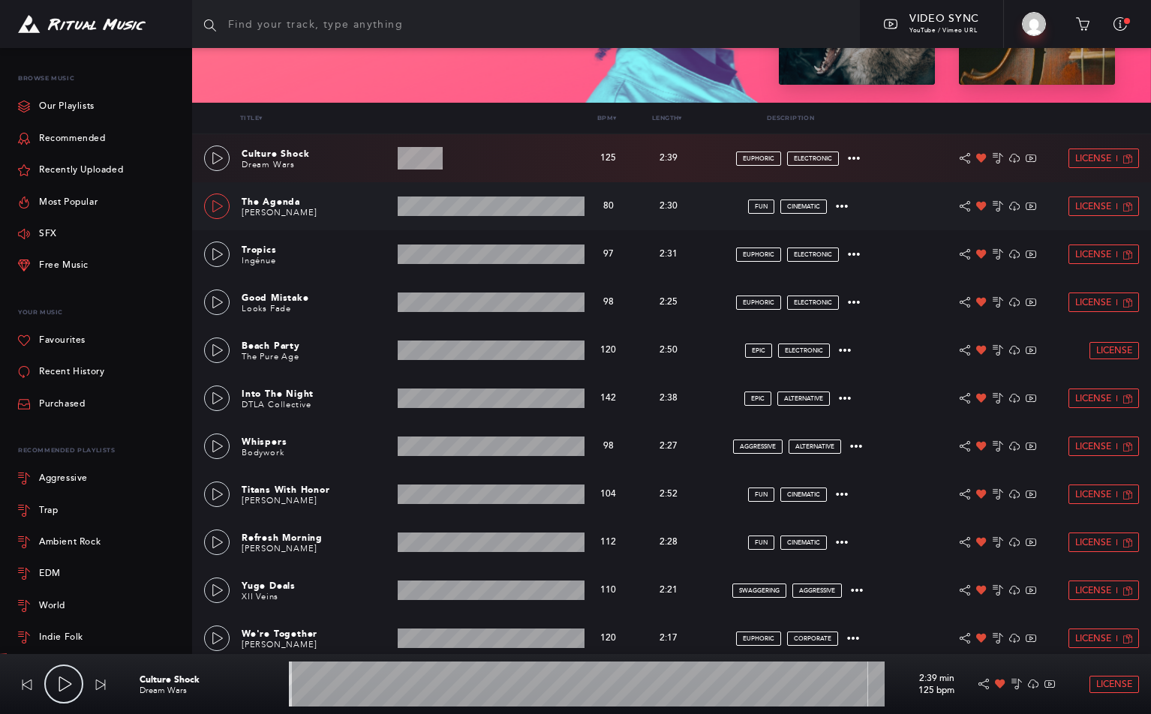
click at [224, 208] on link at bounding box center [217, 207] width 26 height 26
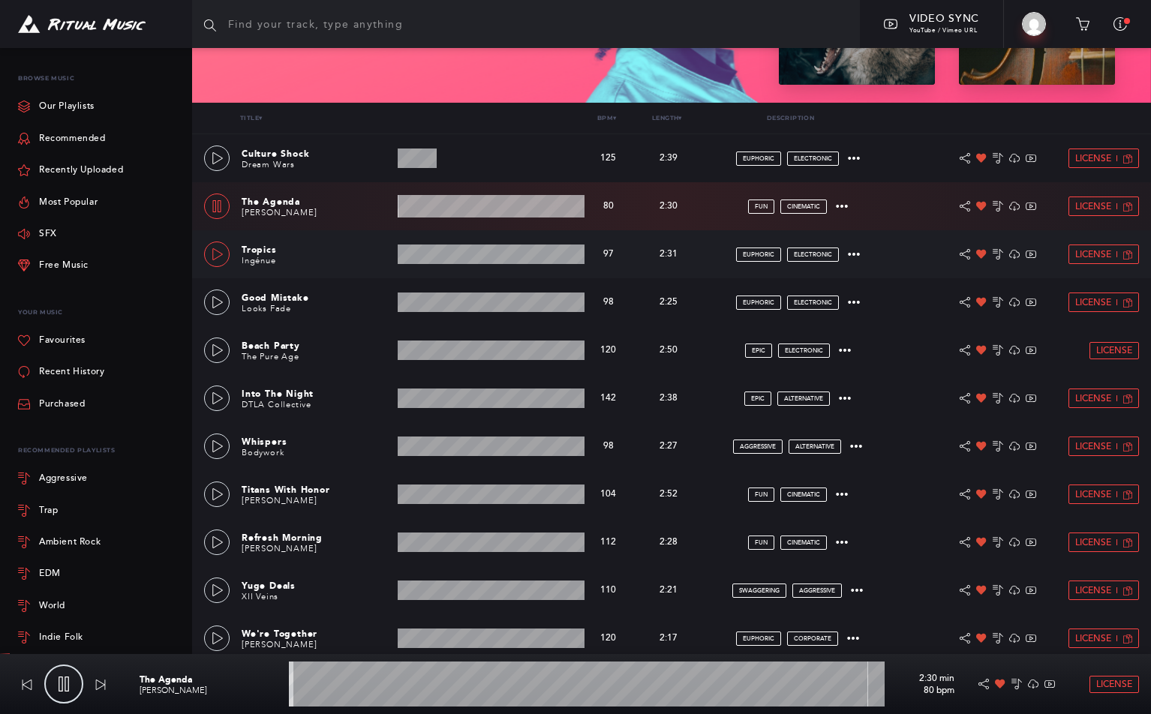
click at [218, 258] on icon at bounding box center [218, 254] width 12 height 12
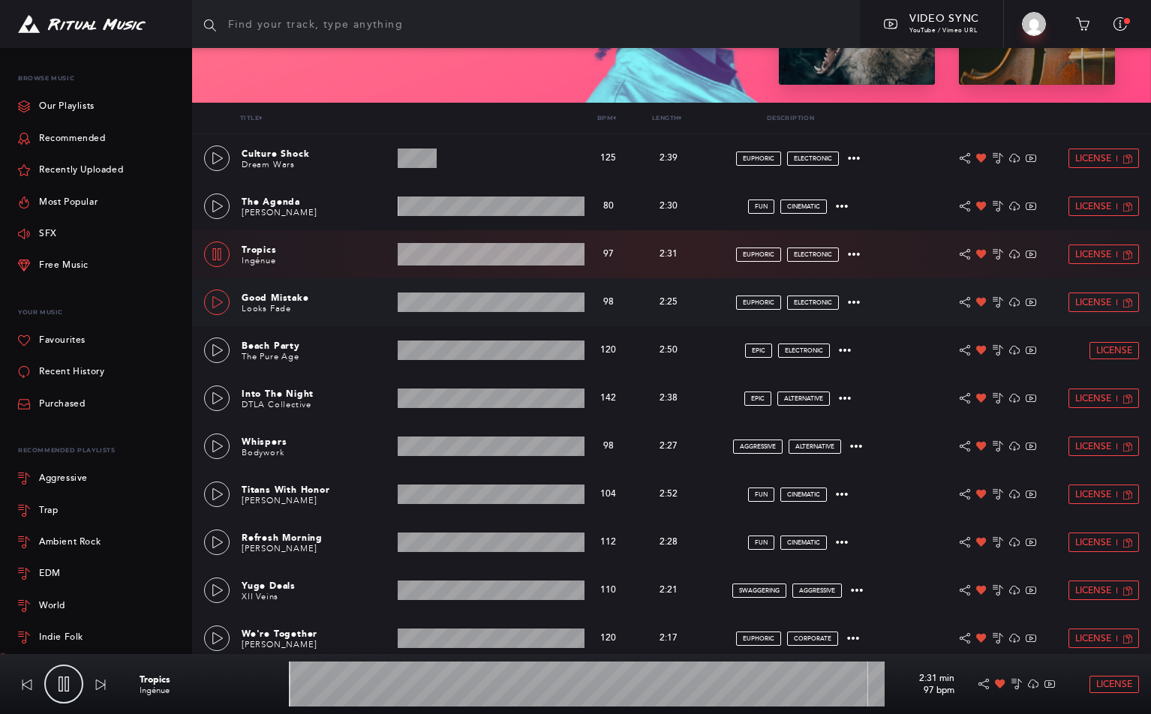
click at [217, 299] on icon at bounding box center [217, 302] width 11 height 12
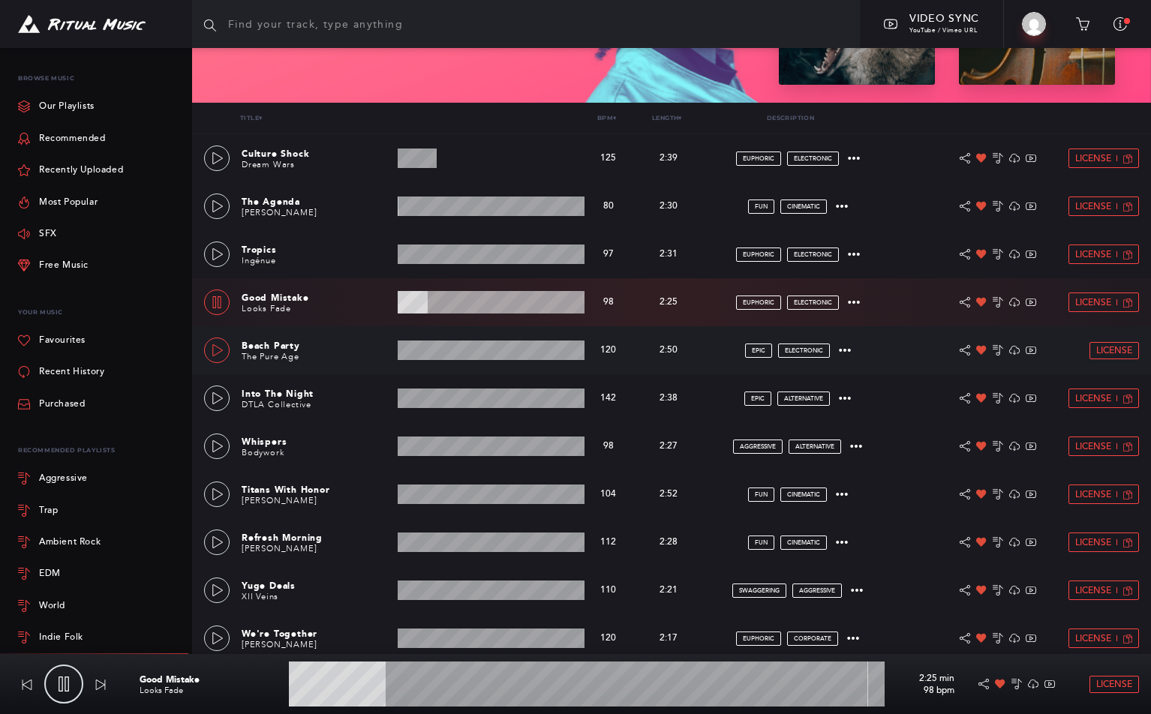
click at [211, 352] on div at bounding box center [217, 351] width 13 height 11
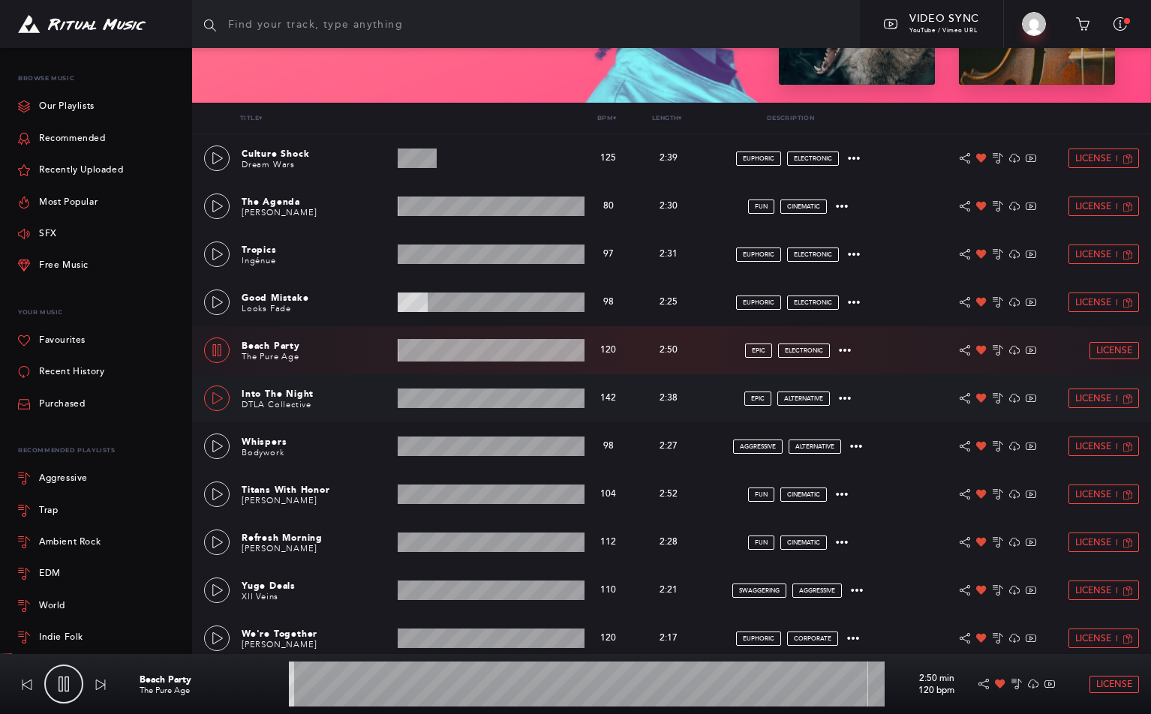
click at [215, 401] on icon at bounding box center [218, 398] width 12 height 12
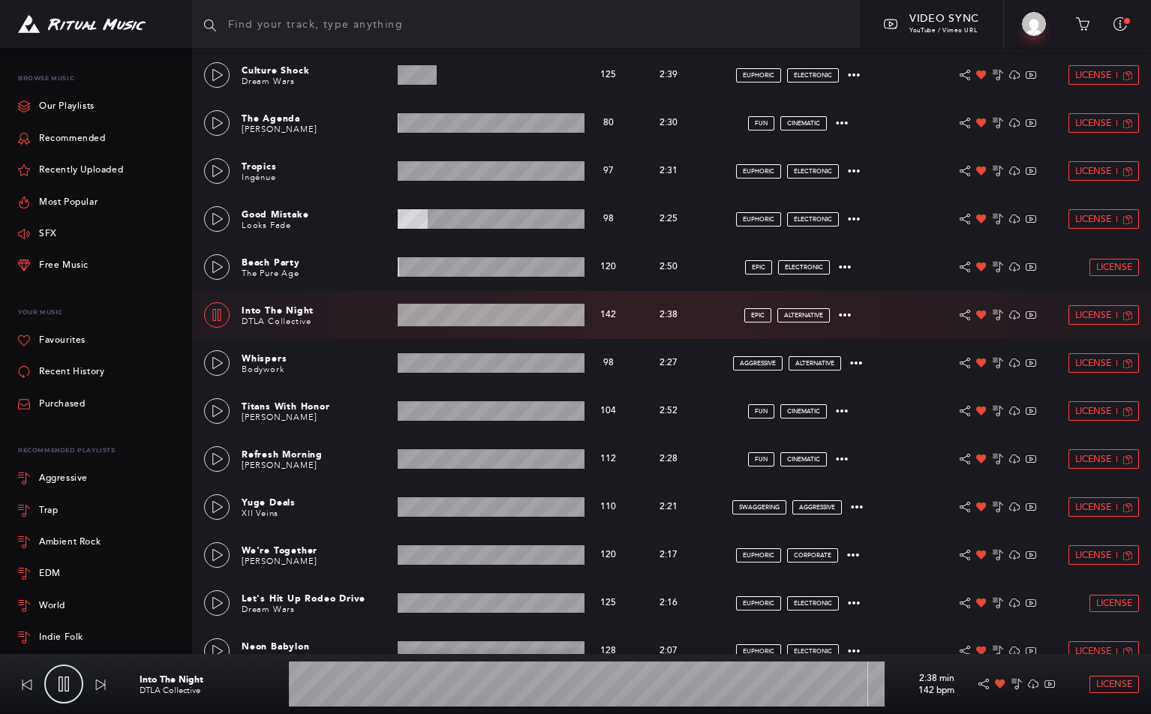
scroll to position [330, 0]
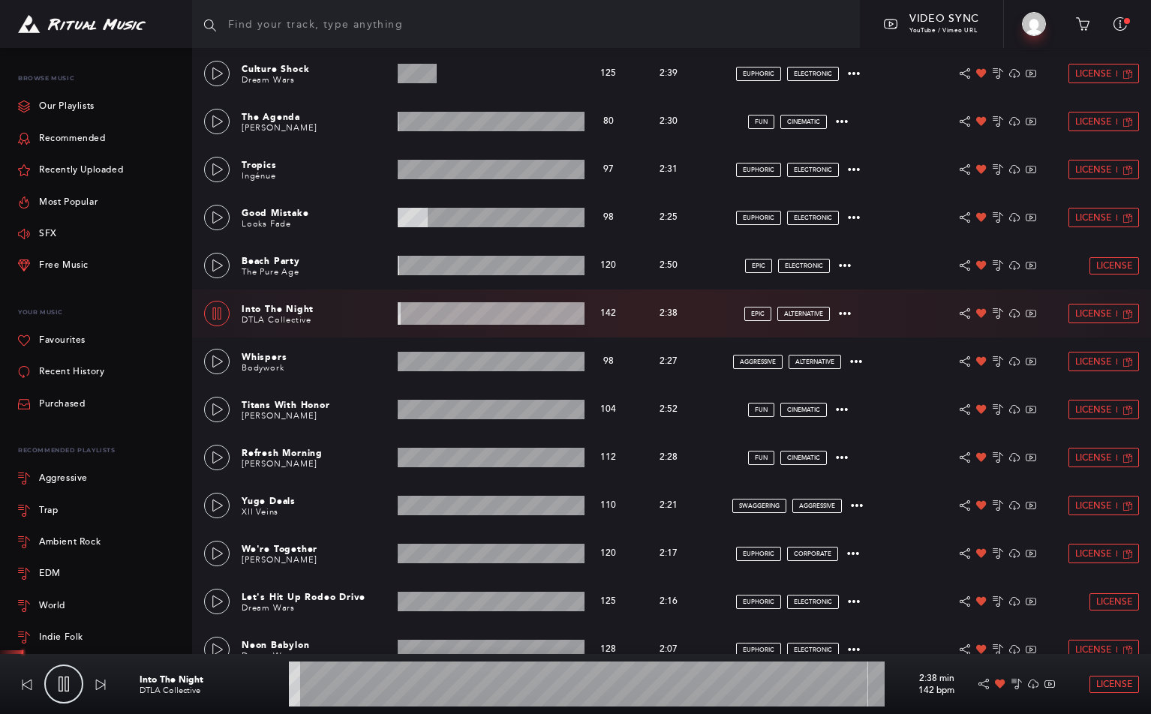
click at [335, 689] on wave at bounding box center [587, 684] width 596 height 45
click at [215, 364] on icon at bounding box center [218, 362] width 12 height 12
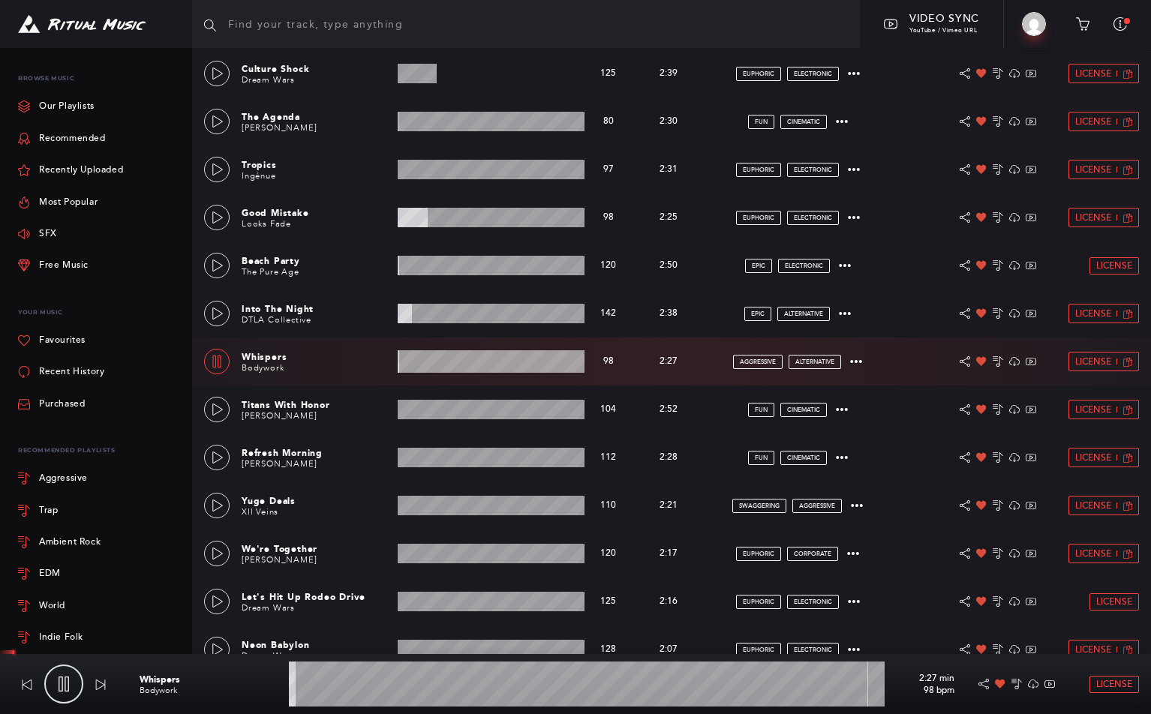
click at [338, 681] on wave at bounding box center [587, 684] width 596 height 45
click at [380, 684] on wave at bounding box center [587, 684] width 596 height 45
click at [221, 406] on icon at bounding box center [218, 410] width 12 height 12
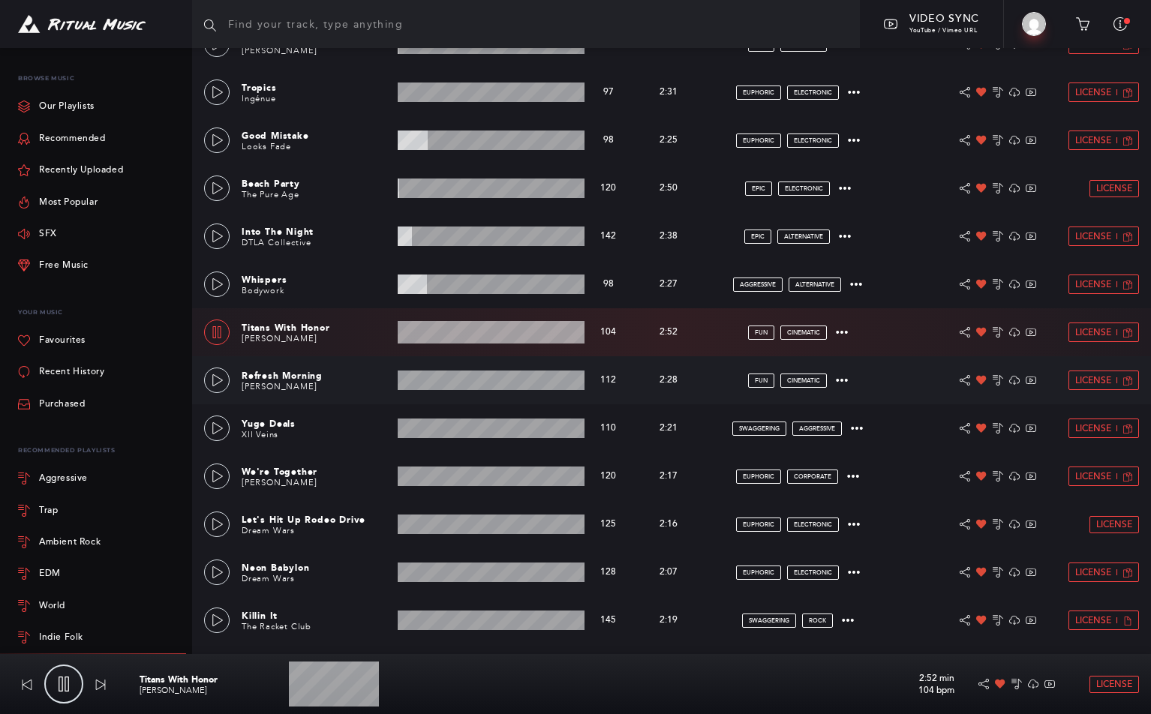
scroll to position [429, 0]
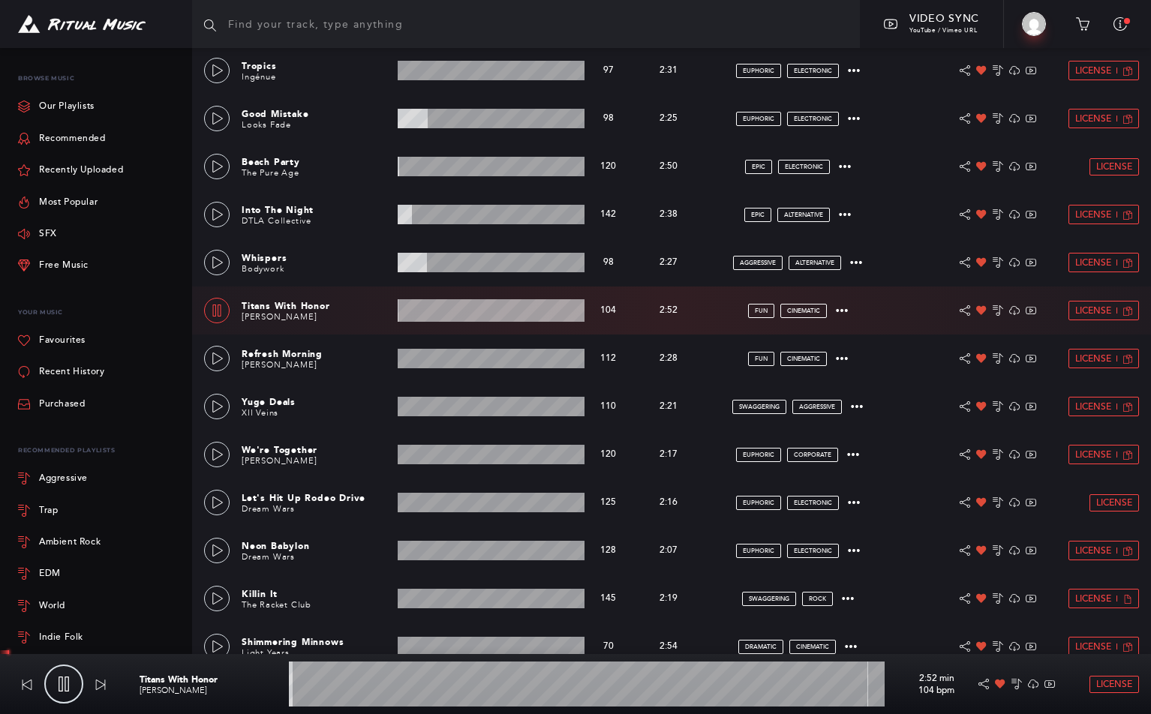
click at [341, 688] on wave at bounding box center [587, 684] width 596 height 45
click at [352, 687] on wave at bounding box center [587, 684] width 596 height 45
click at [218, 356] on icon at bounding box center [217, 359] width 11 height 12
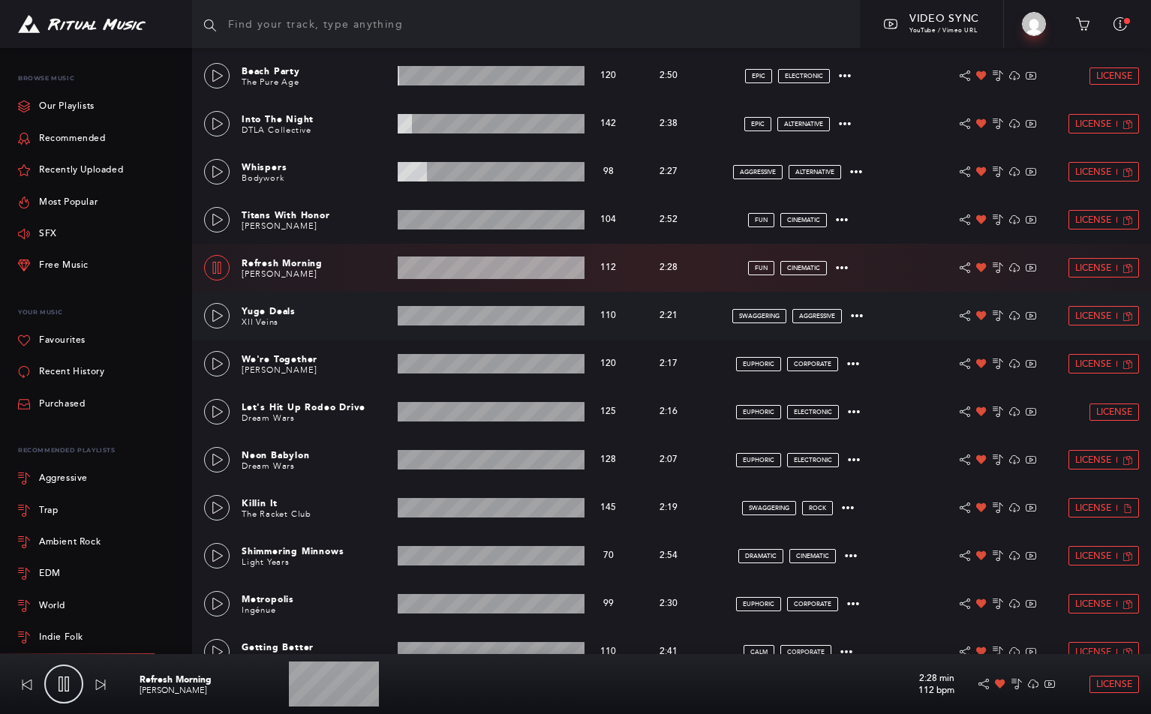
scroll to position [521, 0]
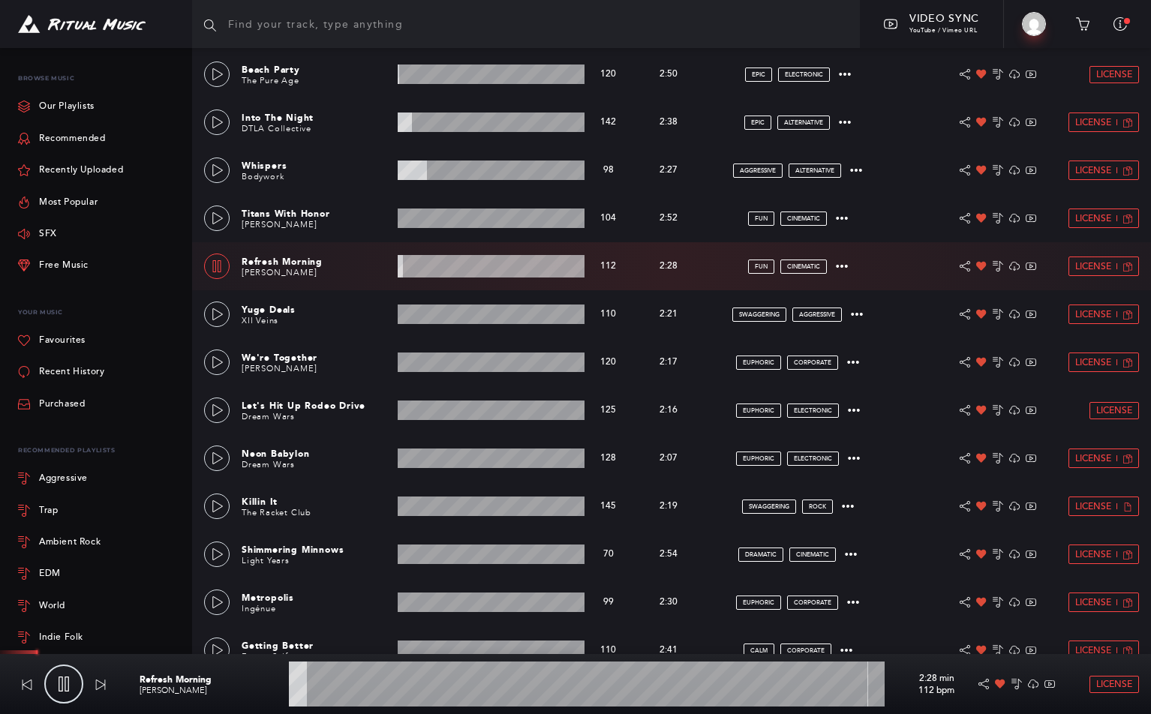
click at [362, 685] on wave at bounding box center [587, 684] width 596 height 45
click at [221, 313] on icon at bounding box center [217, 314] width 11 height 12
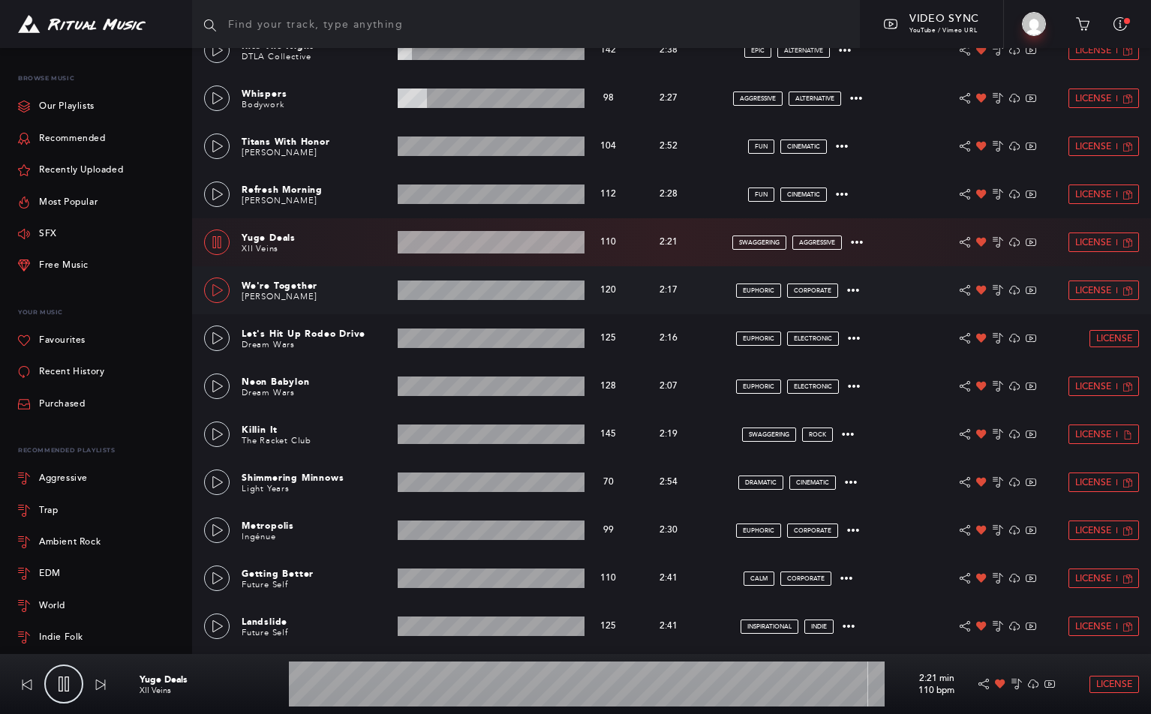
scroll to position [597, 0]
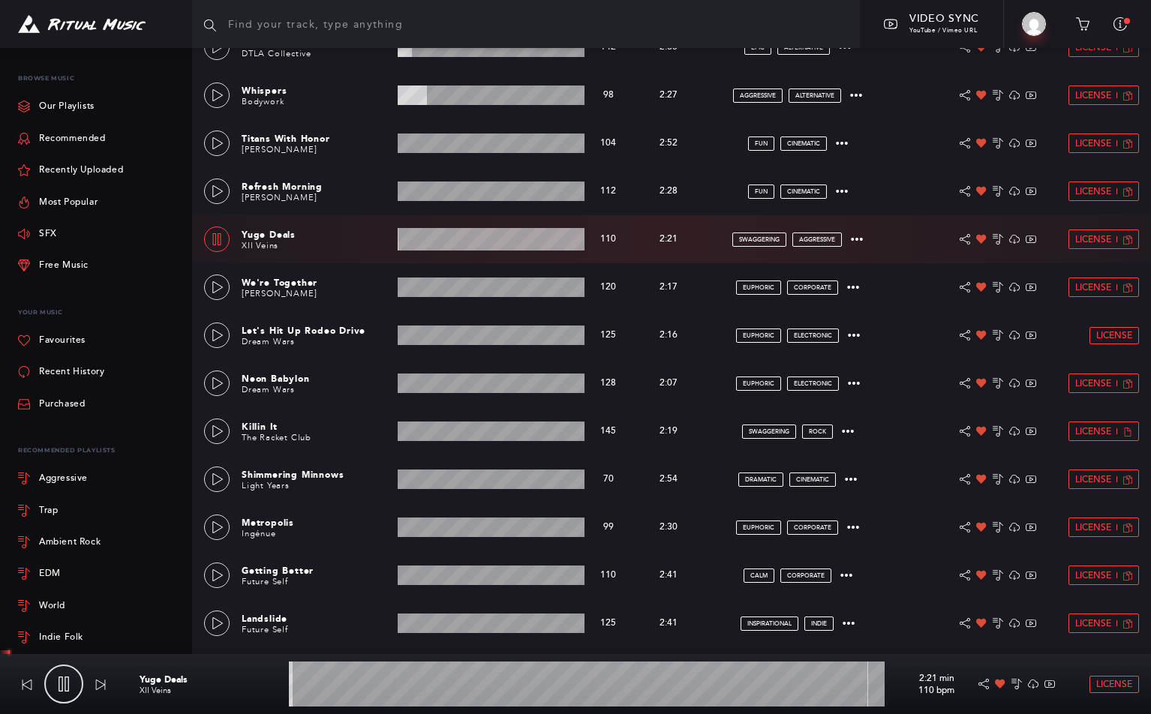
click at [332, 686] on wave at bounding box center [587, 684] width 596 height 45
click at [215, 286] on icon at bounding box center [218, 287] width 12 height 12
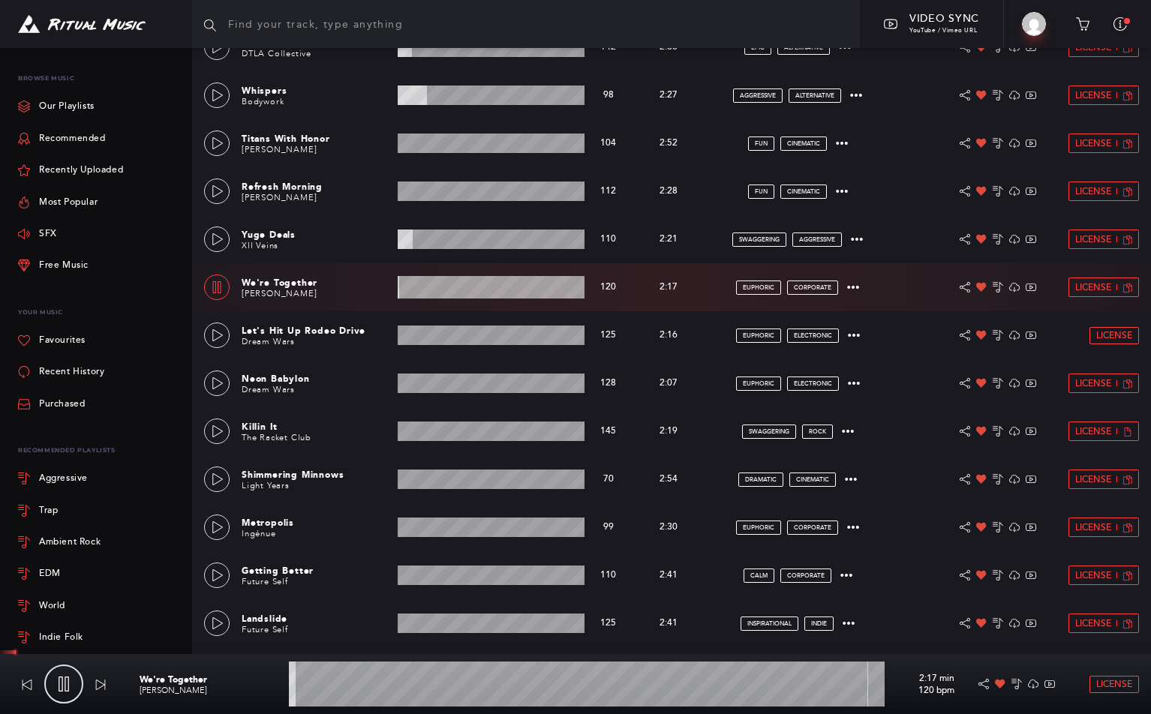
click at [386, 687] on wave at bounding box center [587, 684] width 596 height 45
click at [221, 332] on icon at bounding box center [218, 335] width 12 height 12
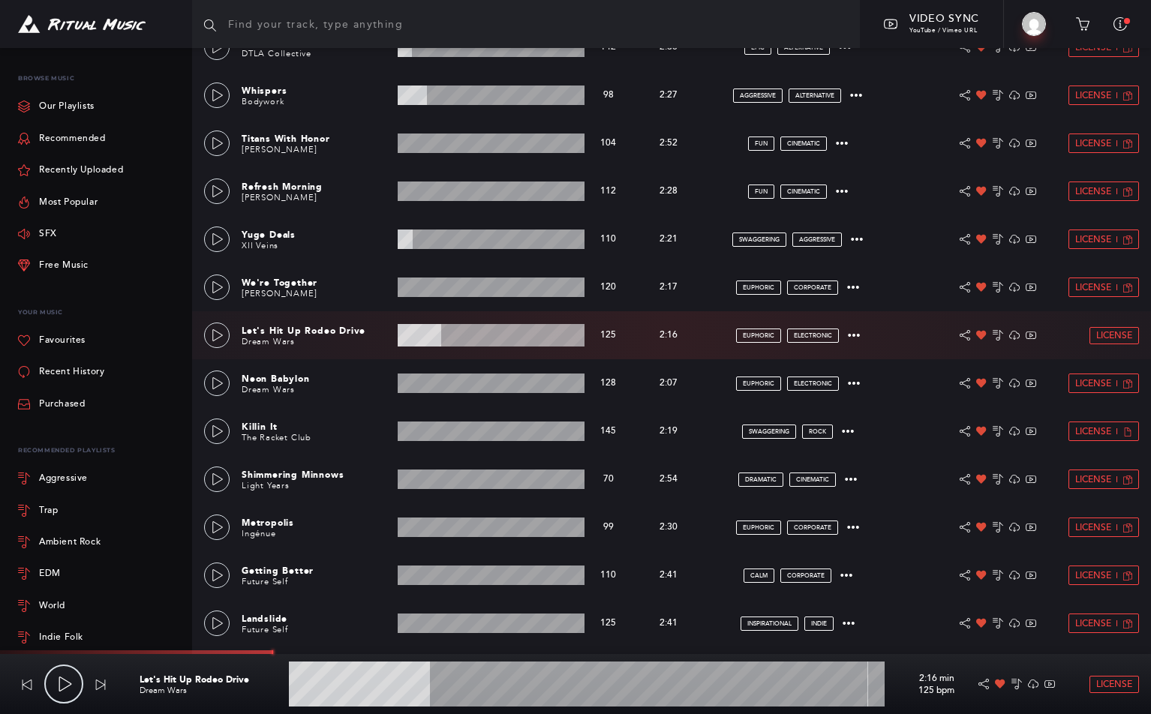
click at [413, 685] on wave at bounding box center [587, 684] width 596 height 45
drag, startPoint x: 414, startPoint y: 685, endPoint x: 377, endPoint y: 687, distance: 36.8
click at [377, 687] on wave at bounding box center [587, 684] width 596 height 45
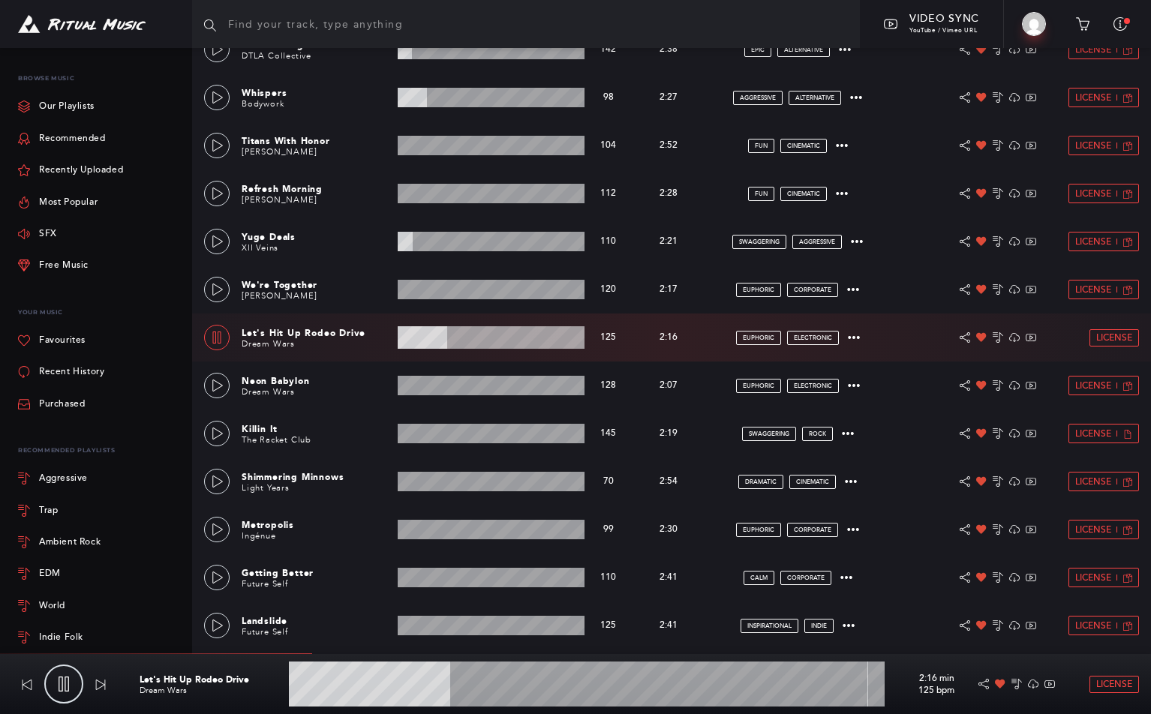
click at [63, 681] on icon at bounding box center [63, 684] width 15 height 15
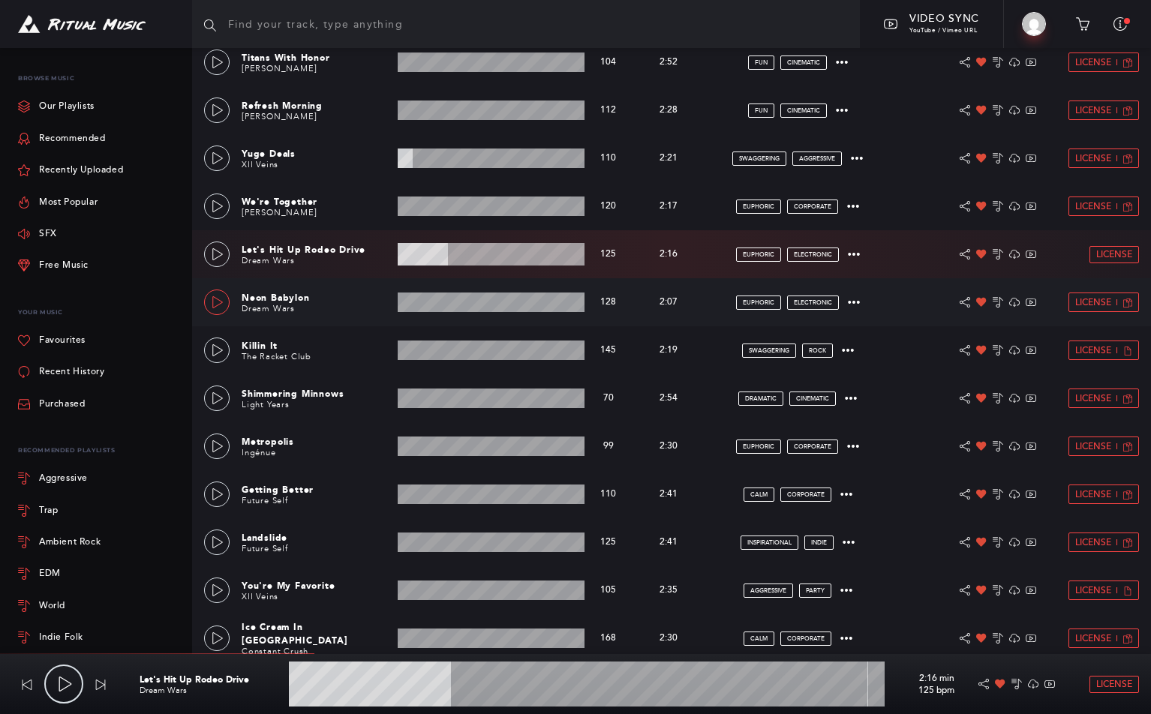
drag, startPoint x: 223, startPoint y: 296, endPoint x: 219, endPoint y: 302, distance: 7.7
click at [223, 296] on link at bounding box center [217, 303] width 26 height 26
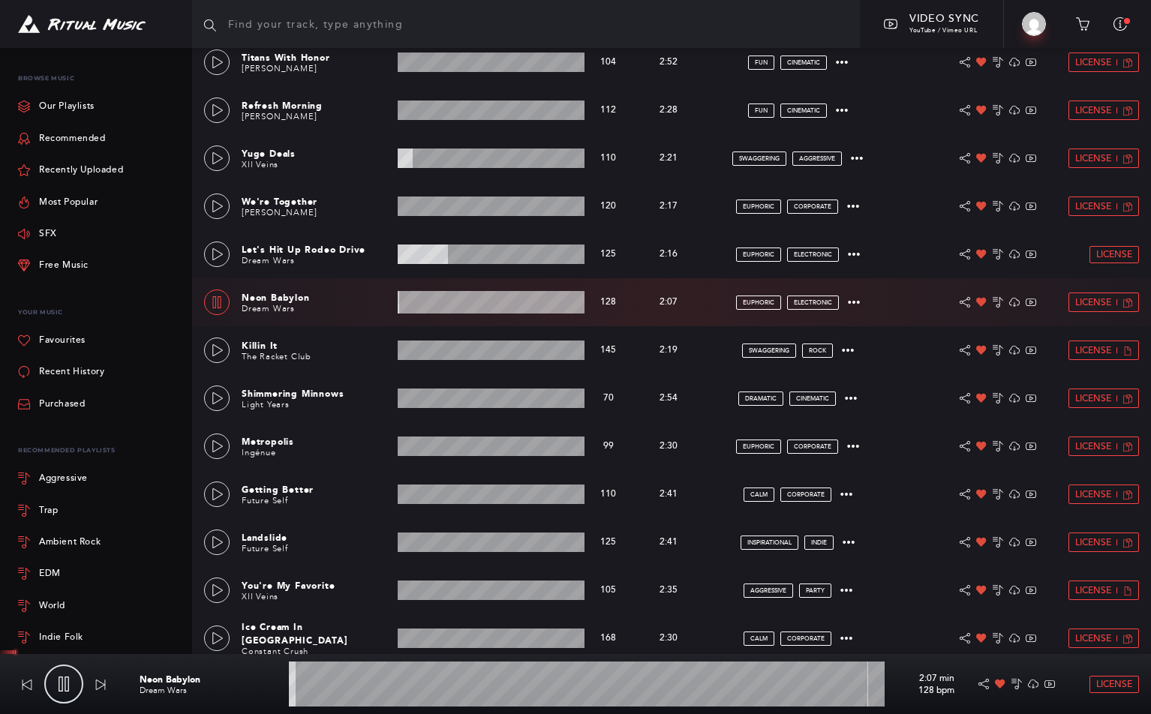
click at [356, 684] on wave at bounding box center [587, 684] width 596 height 45
click at [223, 304] on link at bounding box center [217, 303] width 26 height 26
type input "12.9"
click at [286, 19] on input "text" at bounding box center [526, 24] width 668 height 48
paste input "your-way-mountaineer-main-version"
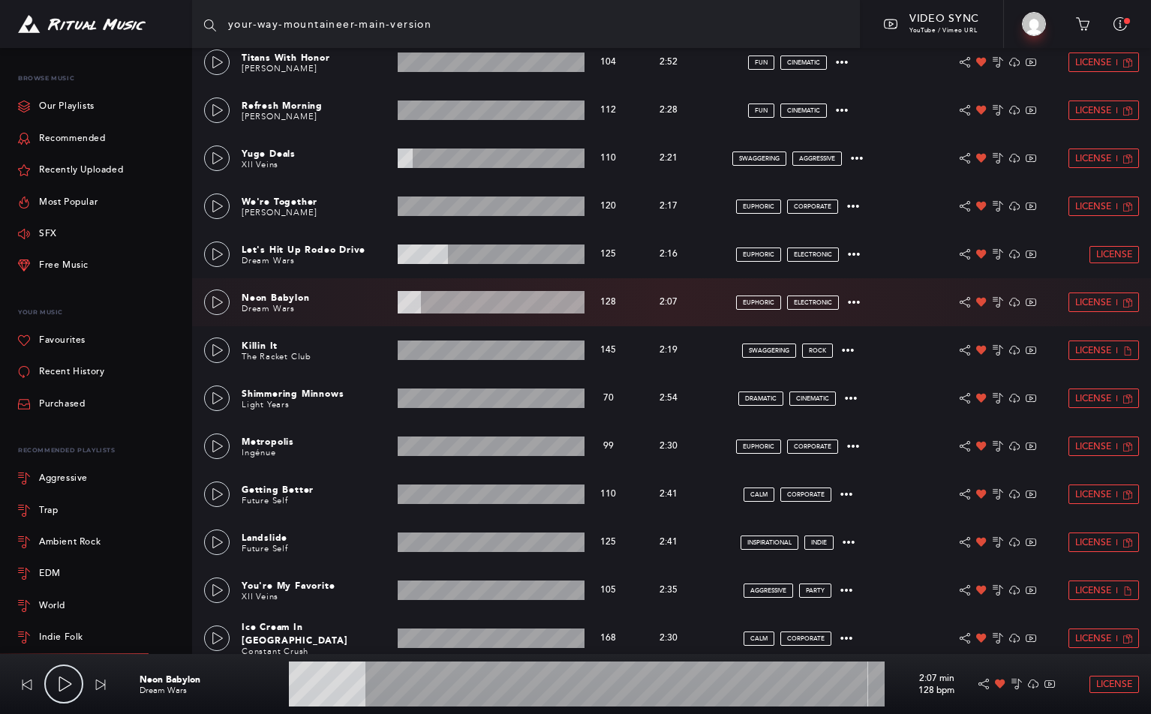
scroll to position [14, 0]
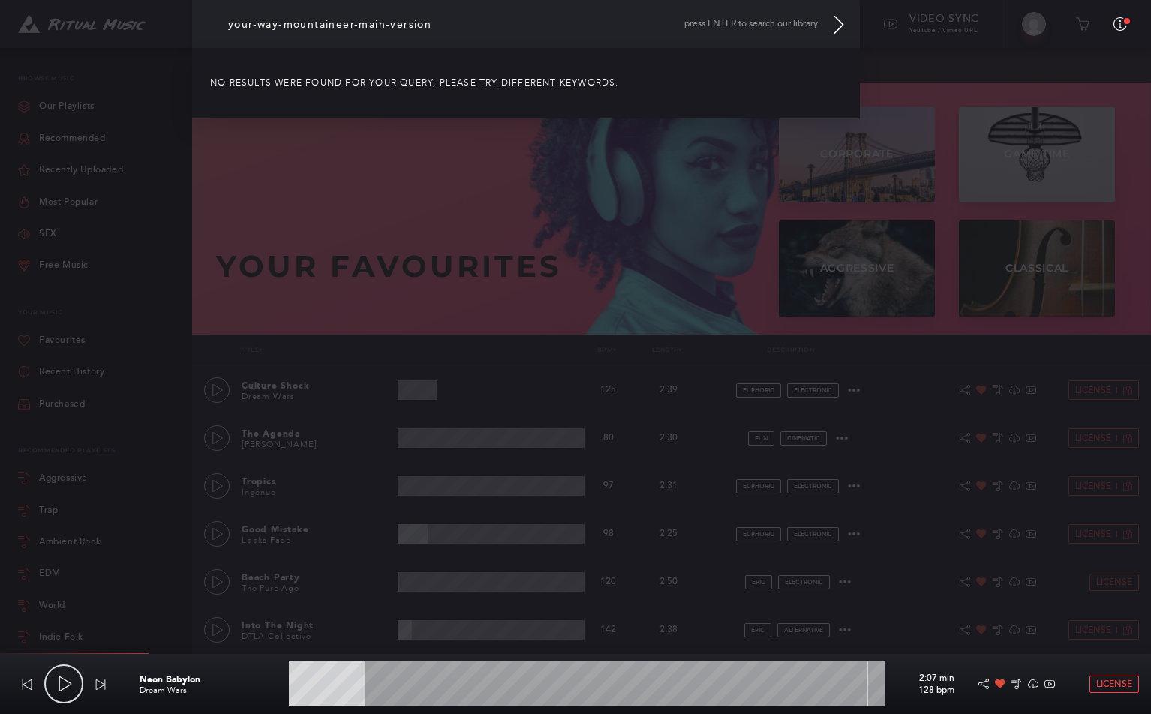
drag, startPoint x: 446, startPoint y: 22, endPoint x: 437, endPoint y: 22, distance: 9.0
click at [437, 22] on input "your-way-mountaineer-main-version" at bounding box center [526, 24] width 668 height 48
drag, startPoint x: 443, startPoint y: 22, endPoint x: 253, endPoint y: 25, distance: 189.9
click at [253, 25] on input "your-way-mountaineer-main-version" at bounding box center [526, 24] width 668 height 48
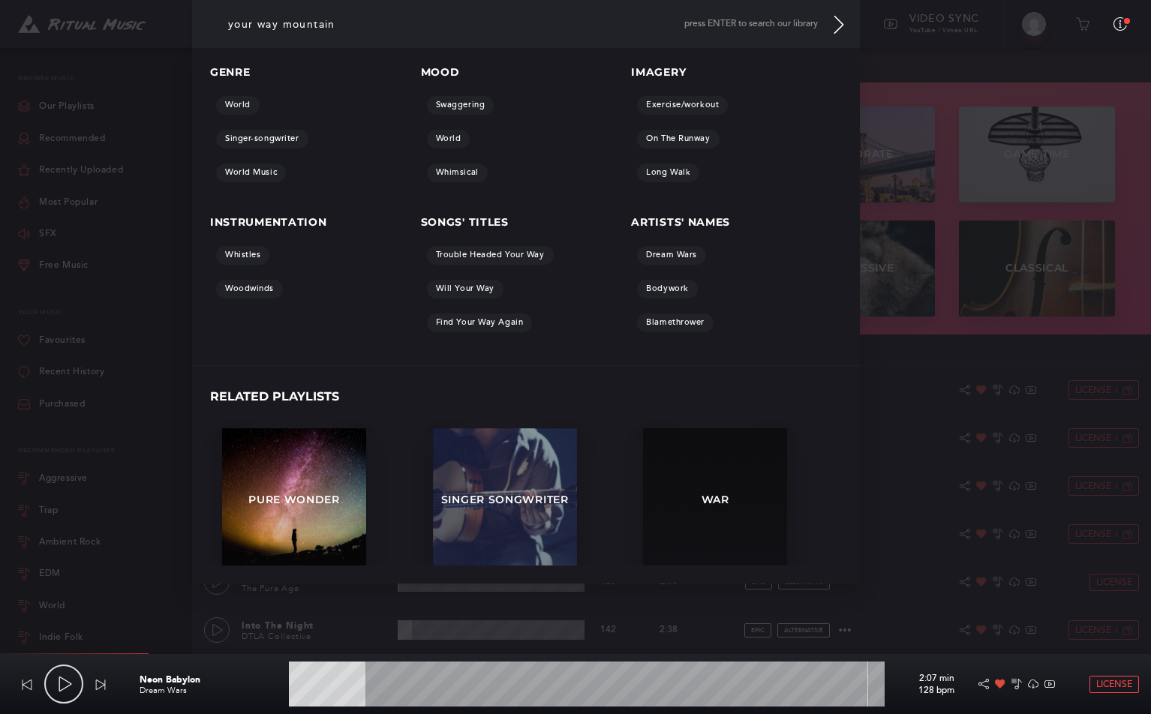
type input "your way mountain"
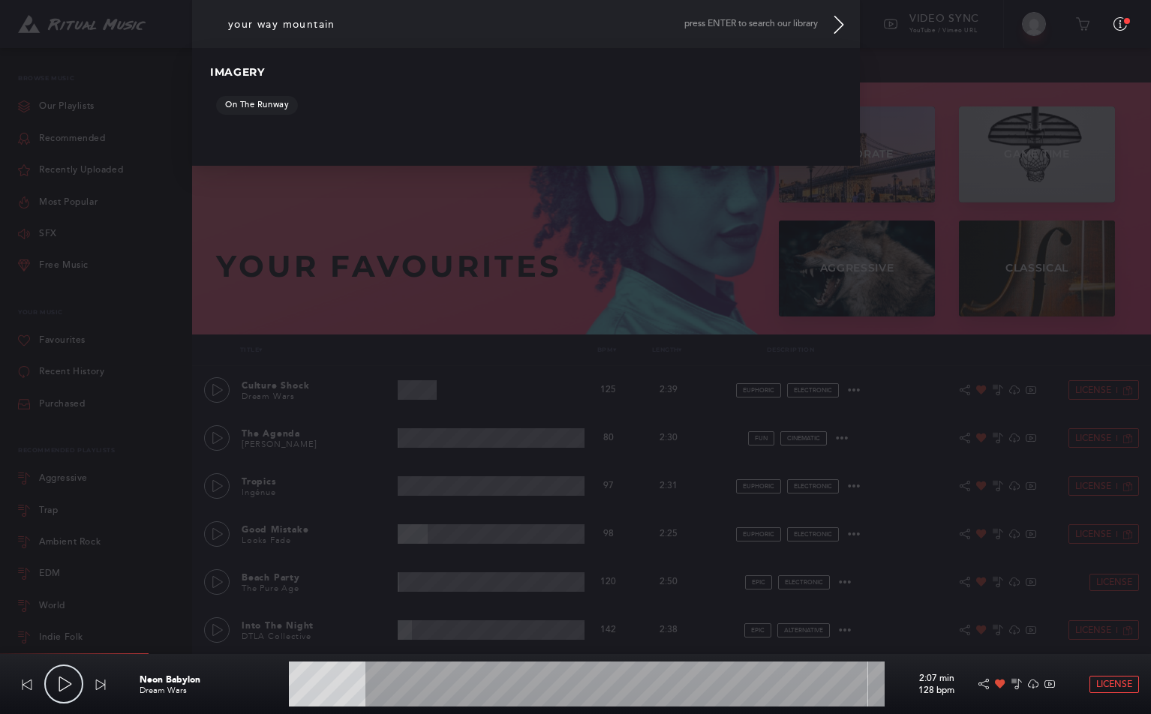
click at [368, 39] on input "your way mountain" at bounding box center [526, 24] width 668 height 48
click at [750, 25] on icon at bounding box center [839, 25] width 18 height 18
